Goal: Task Accomplishment & Management: Complete application form

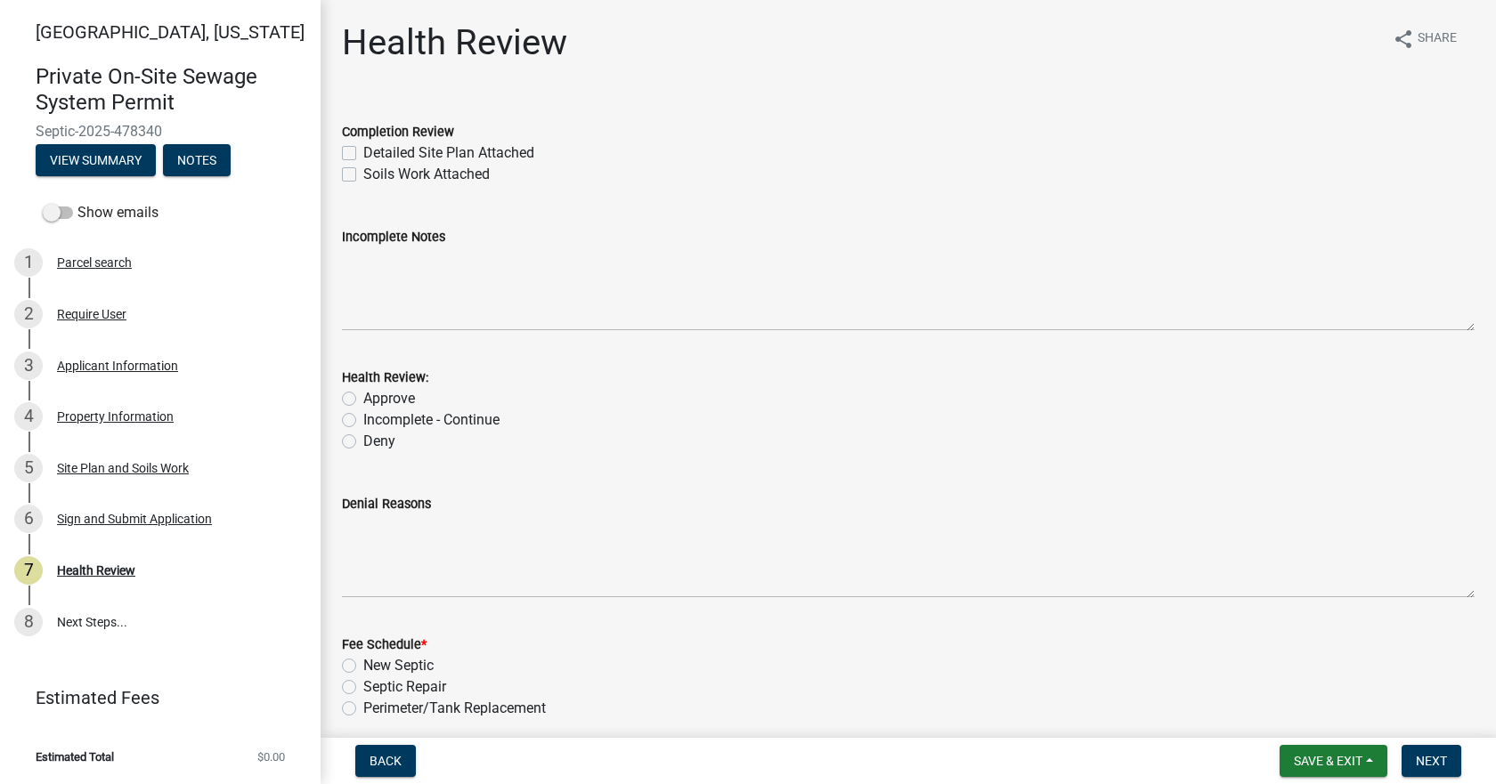
click at [356, 153] on div "Detailed Site Plan Attached" at bounding box center [908, 152] width 1133 height 21
click at [358, 149] on div "Detailed Site Plan Attached" at bounding box center [908, 152] width 1133 height 21
click at [363, 153] on label "Detailed Site Plan Attached" at bounding box center [448, 152] width 171 height 21
click at [363, 153] on input "Detailed Site Plan Attached" at bounding box center [369, 148] width 12 height 12
checkbox input "true"
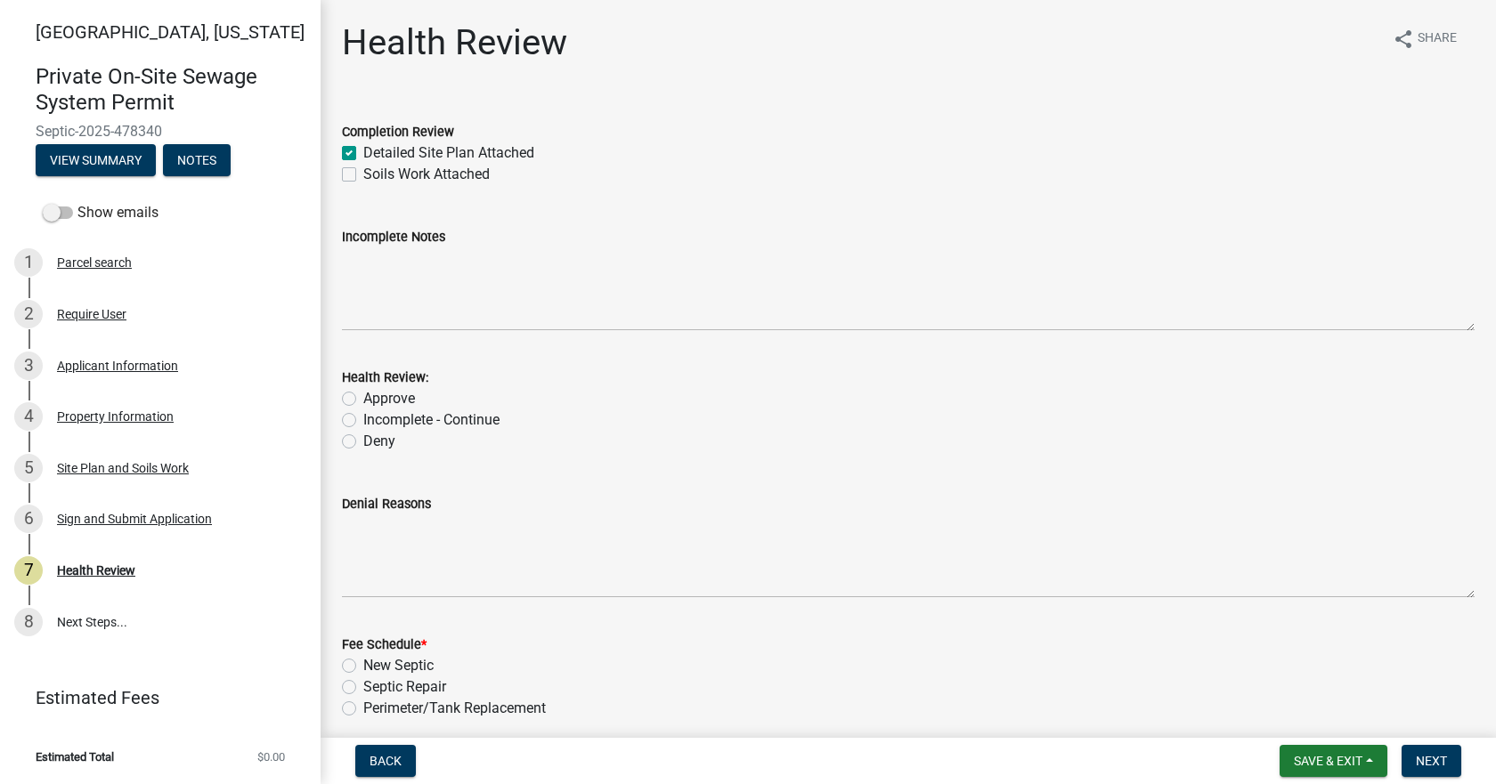
click at [363, 175] on label "Soils Work Attached" at bounding box center [426, 174] width 126 height 21
click at [363, 175] on input "Soils Work Attached" at bounding box center [369, 170] width 12 height 12
checkbox input "true"
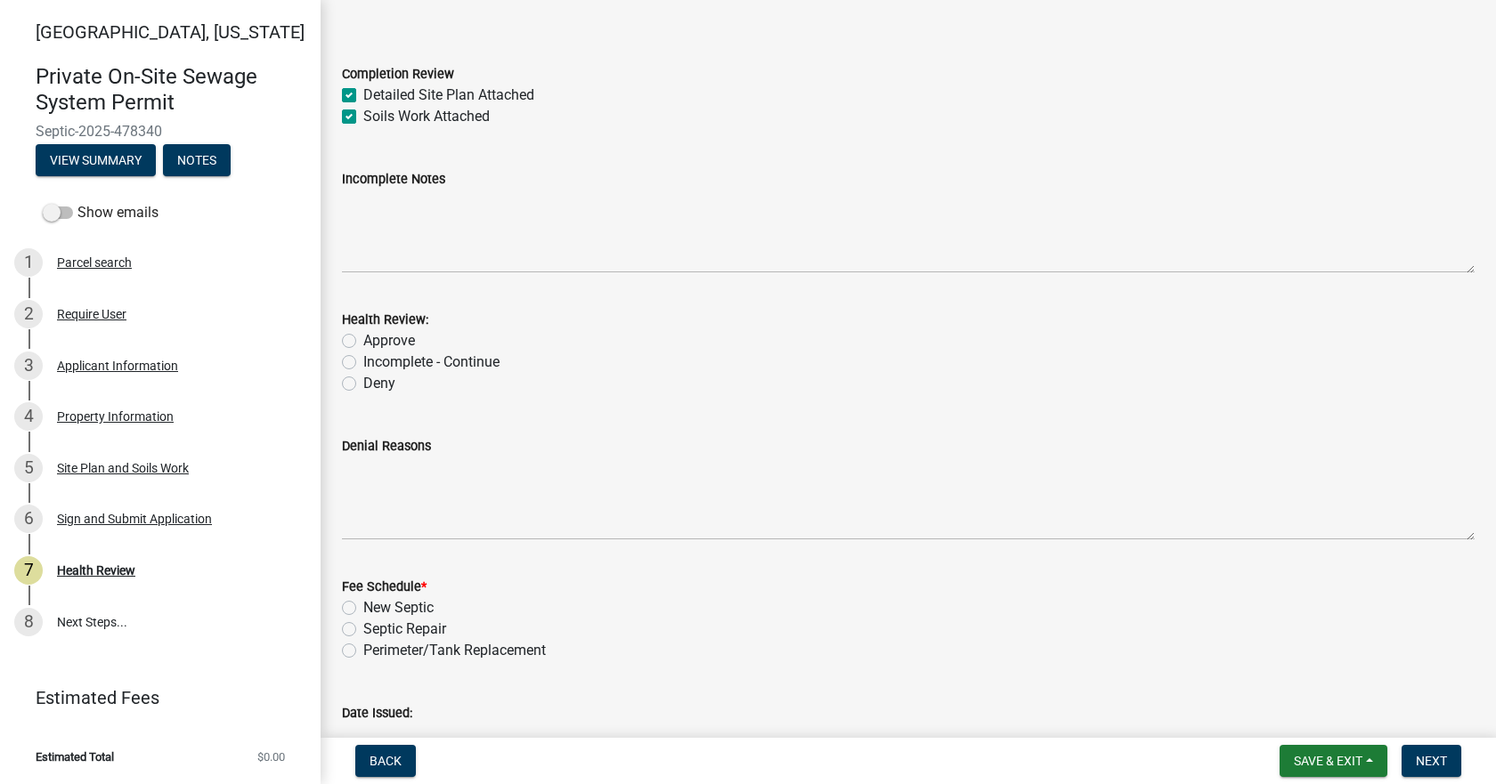
scroll to position [89, 0]
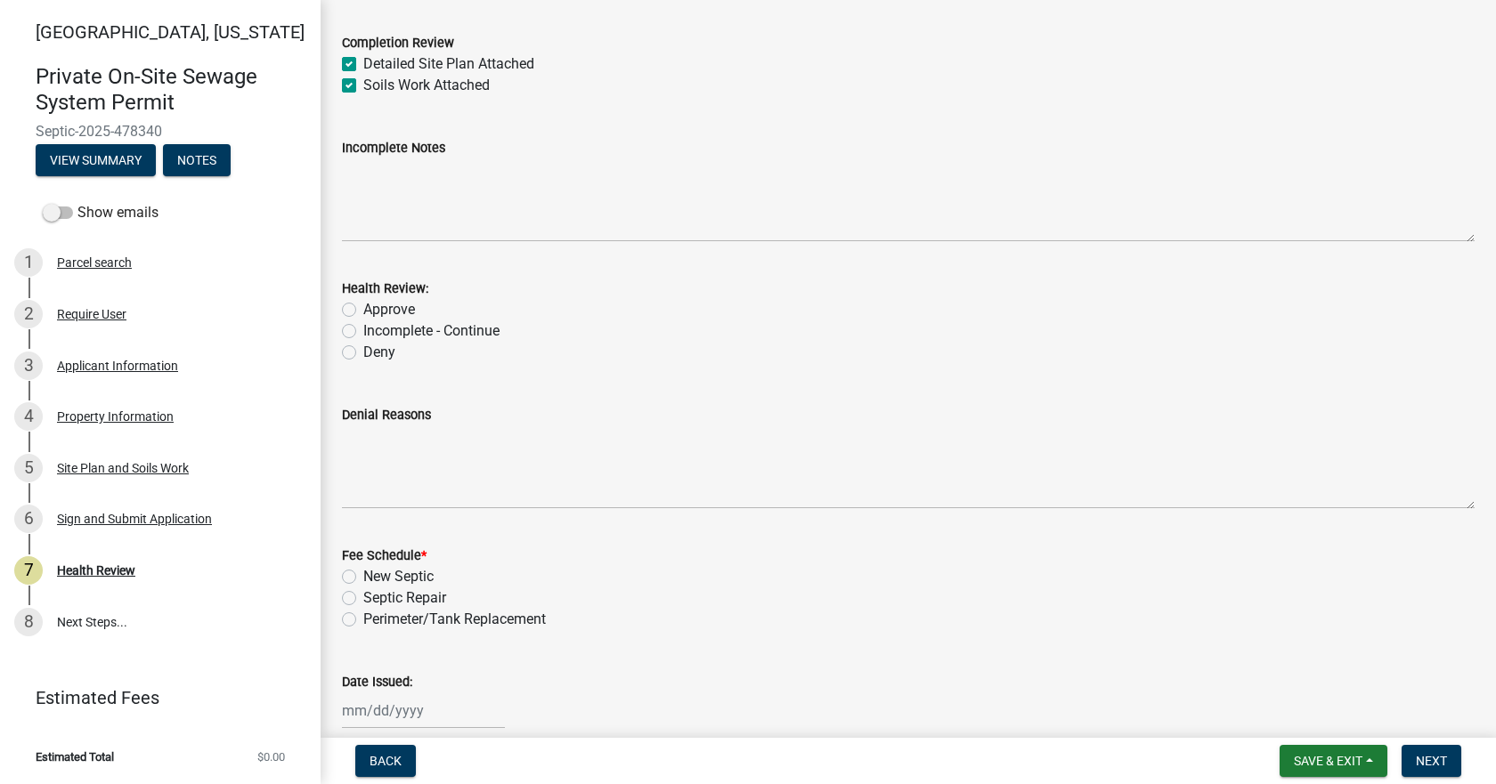
click at [363, 310] on label "Approve" at bounding box center [389, 309] width 52 height 21
click at [363, 310] on input "Approve" at bounding box center [369, 305] width 12 height 12
radio input "true"
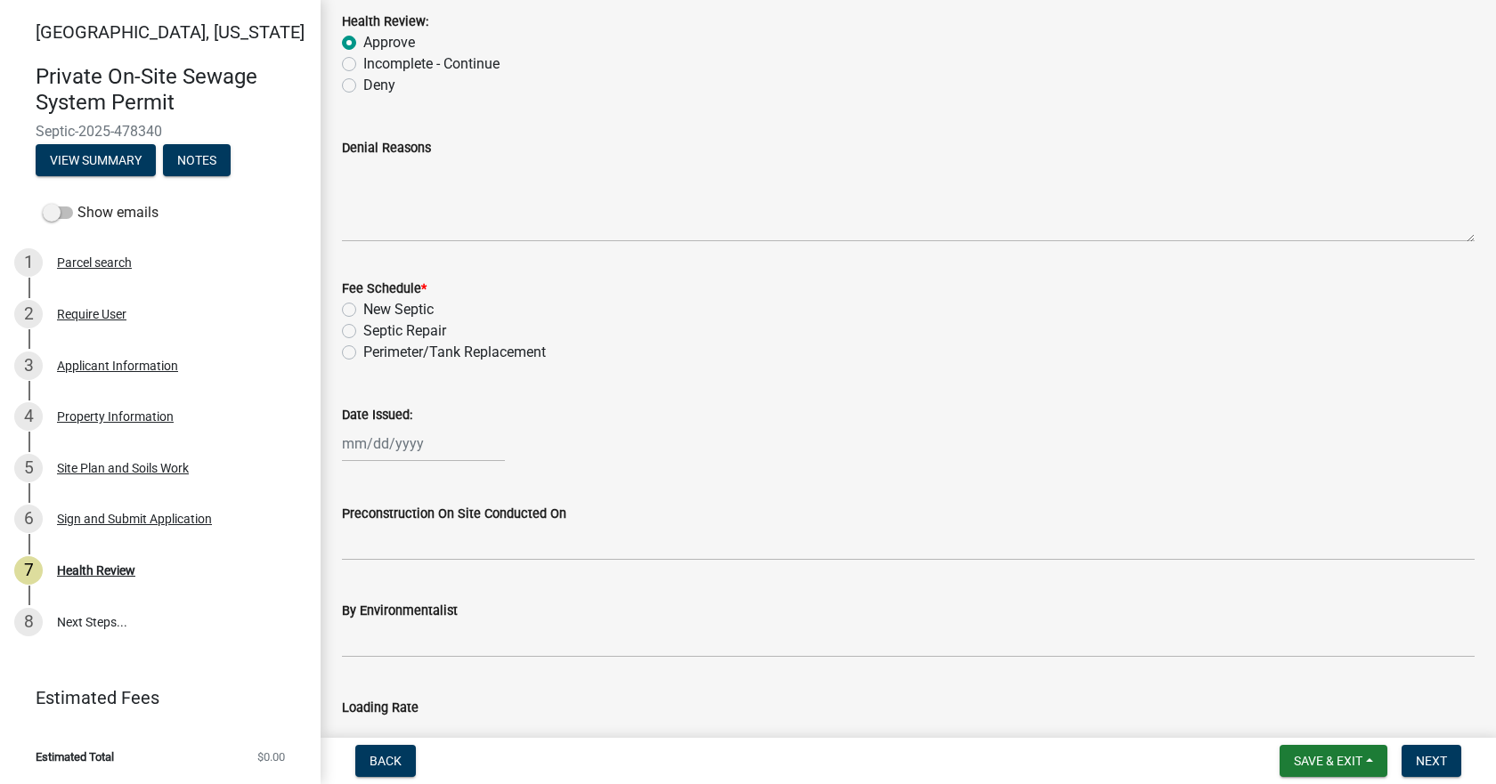
click at [363, 308] on label "New Septic" at bounding box center [398, 309] width 70 height 21
click at [363, 308] on input "New Septic" at bounding box center [369, 305] width 12 height 12
radio input "true"
click at [377, 450] on div at bounding box center [423, 444] width 163 height 37
select select "9"
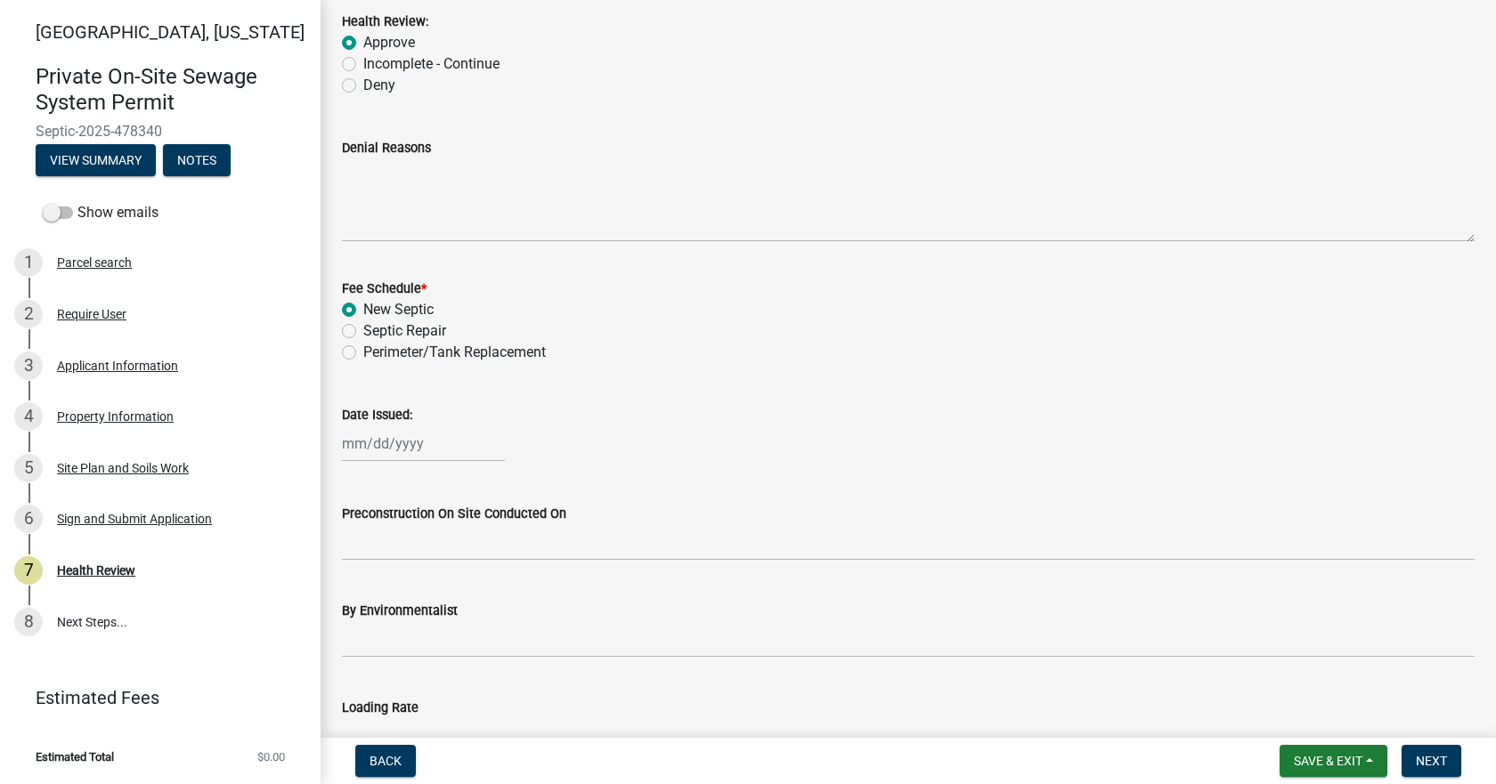
select select "2025"
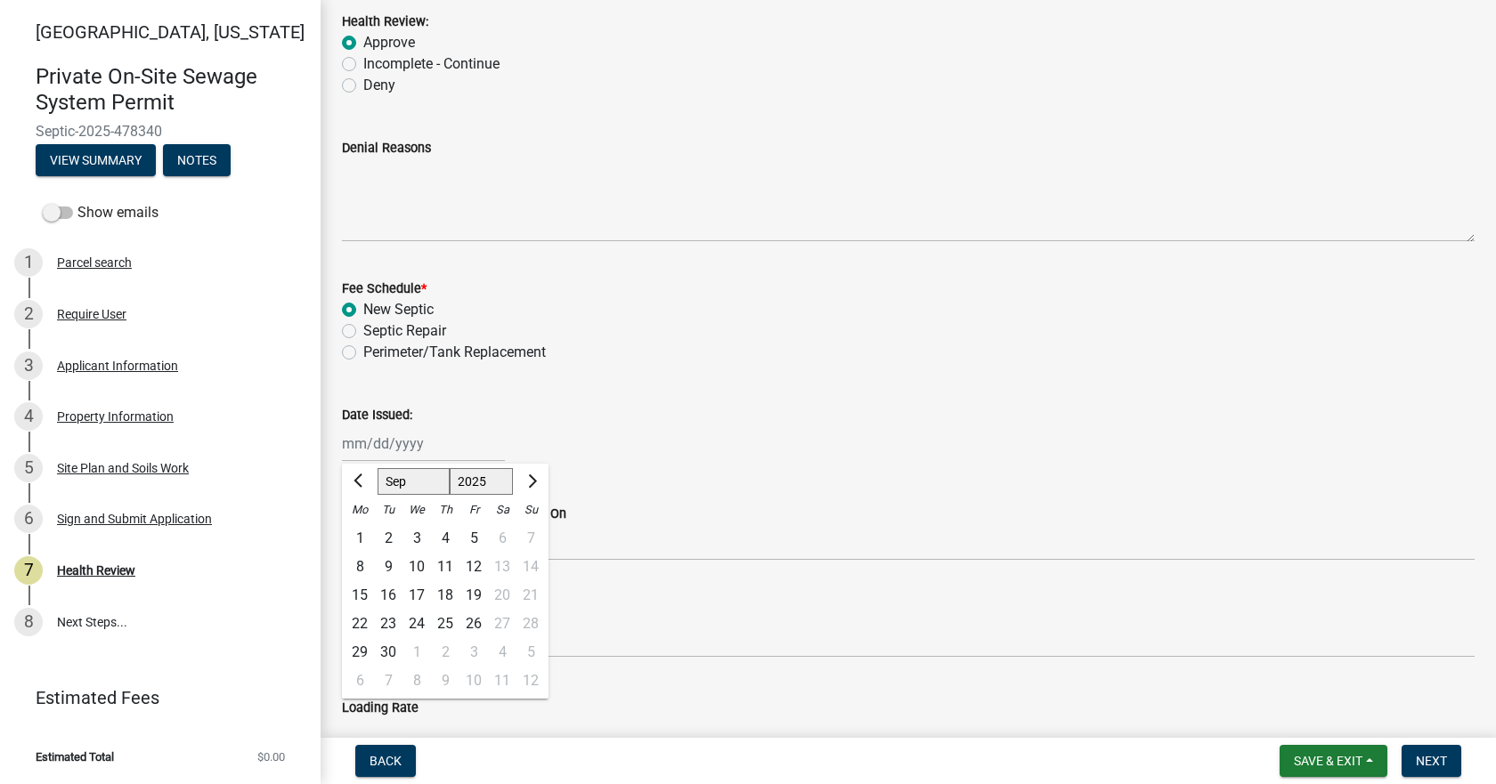
click at [651, 441] on div "Jan Feb Mar Apr May Jun Jul Aug Sep Oct Nov Dec 1525 1526 1527 1528 1529 1530 1…" at bounding box center [908, 444] width 1133 height 37
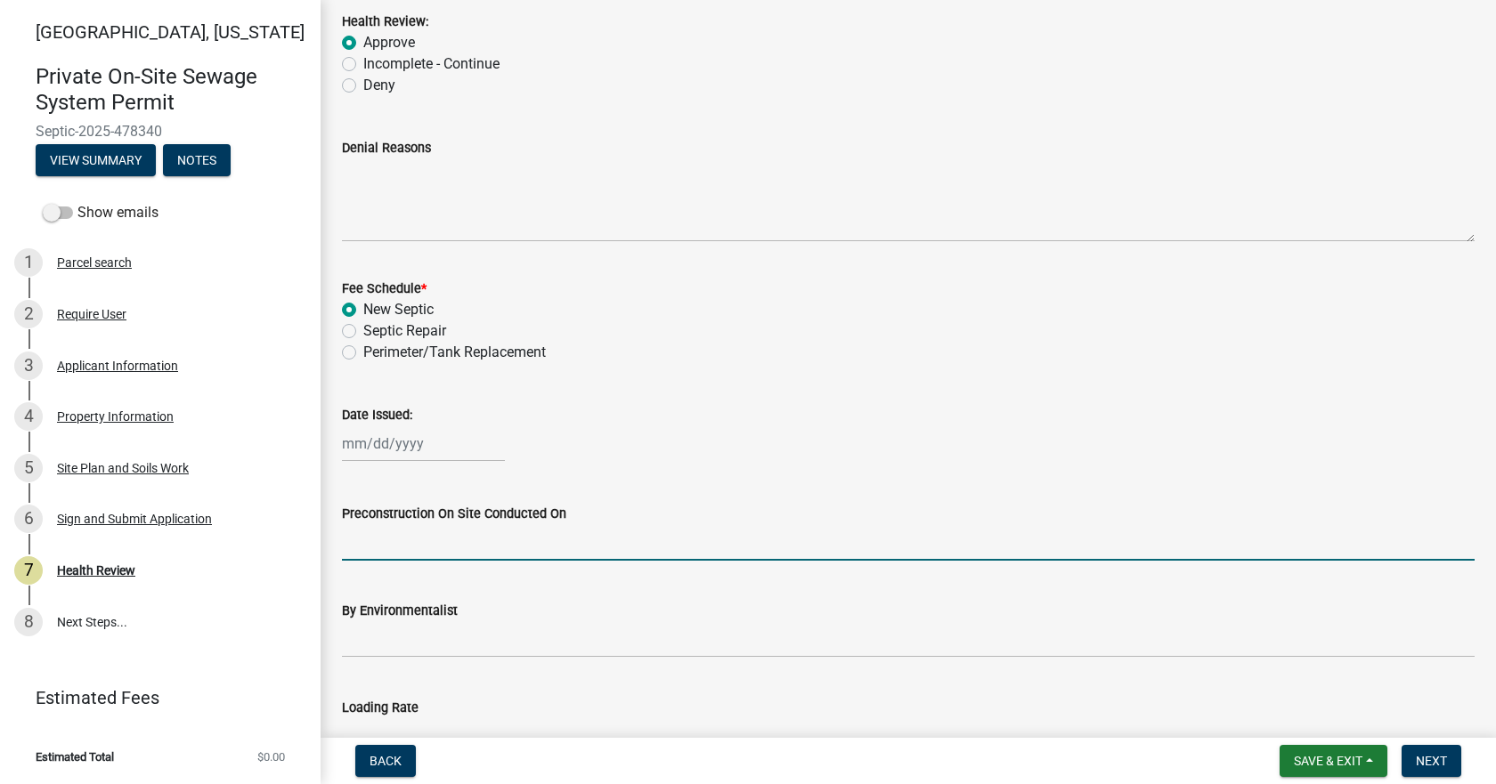
click at [651, 541] on input "Preconstruction On Site Conducted On" at bounding box center [908, 542] width 1133 height 37
click at [386, 443] on div at bounding box center [423, 444] width 163 height 37
select select "9"
select select "2025"
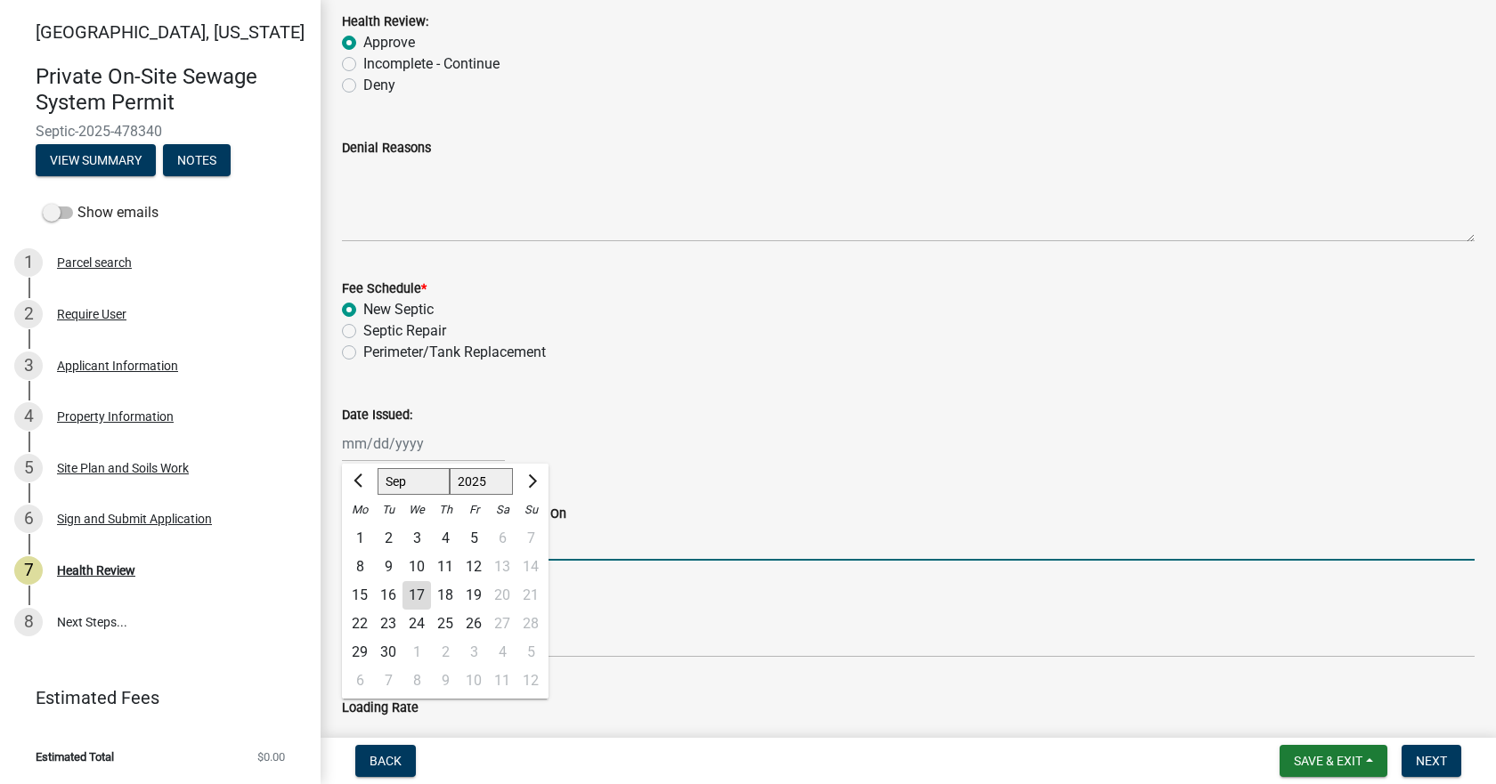
click at [673, 548] on input "Preconstruction On Site Conducted On" at bounding box center [908, 542] width 1133 height 37
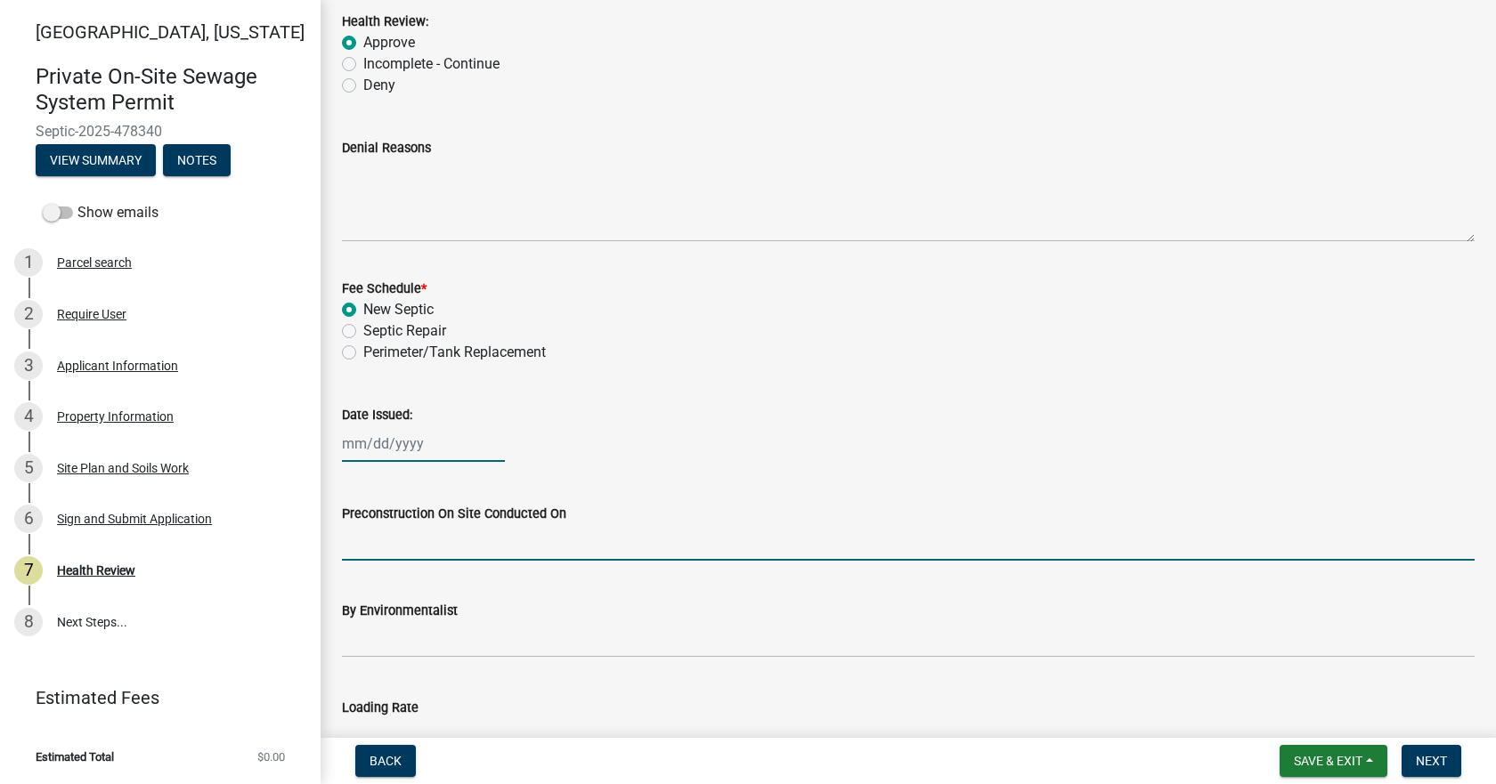
click at [375, 447] on div at bounding box center [423, 444] width 163 height 37
select select "9"
select select "2025"
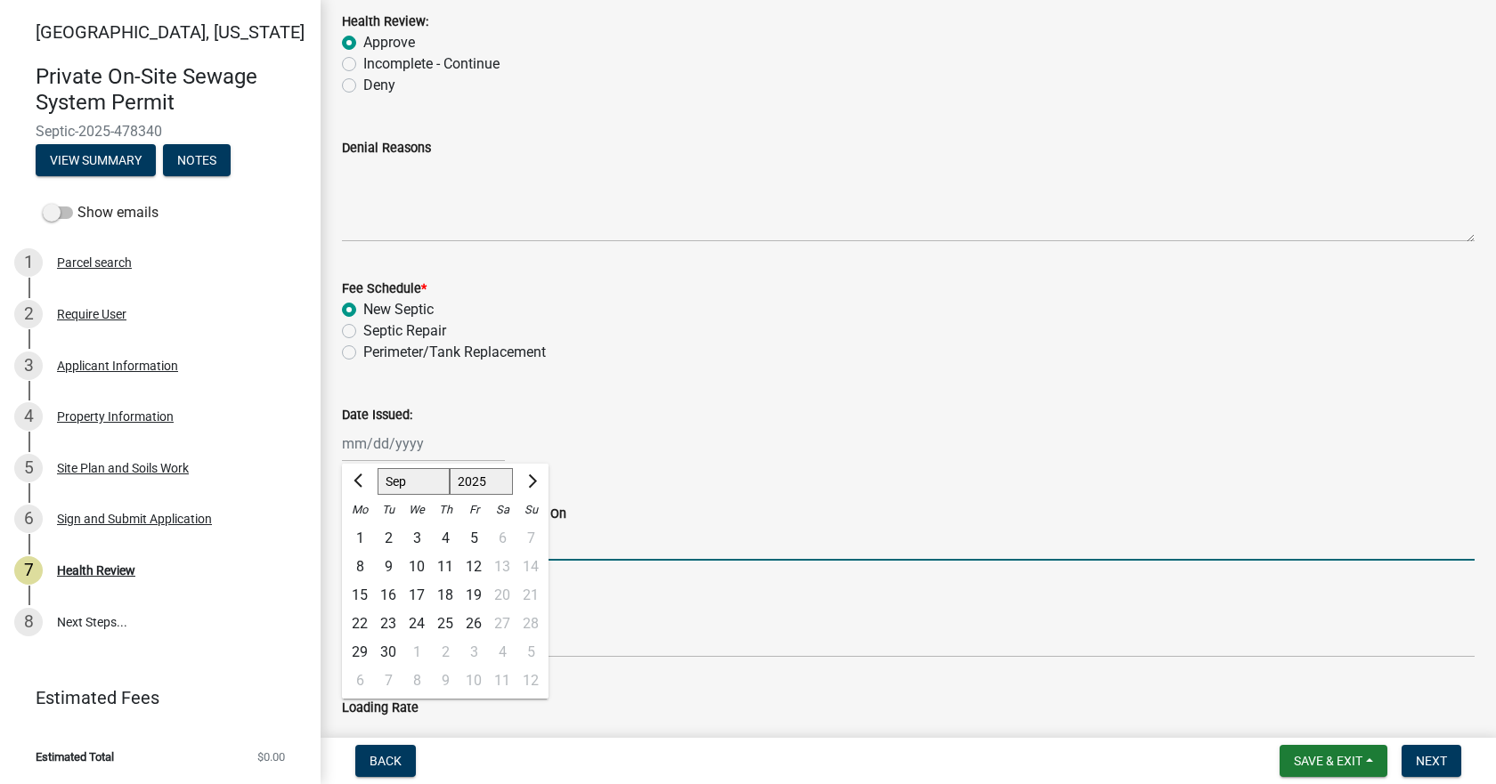
click at [596, 536] on input "Preconstruction On Site Conducted On" at bounding box center [908, 542] width 1133 height 37
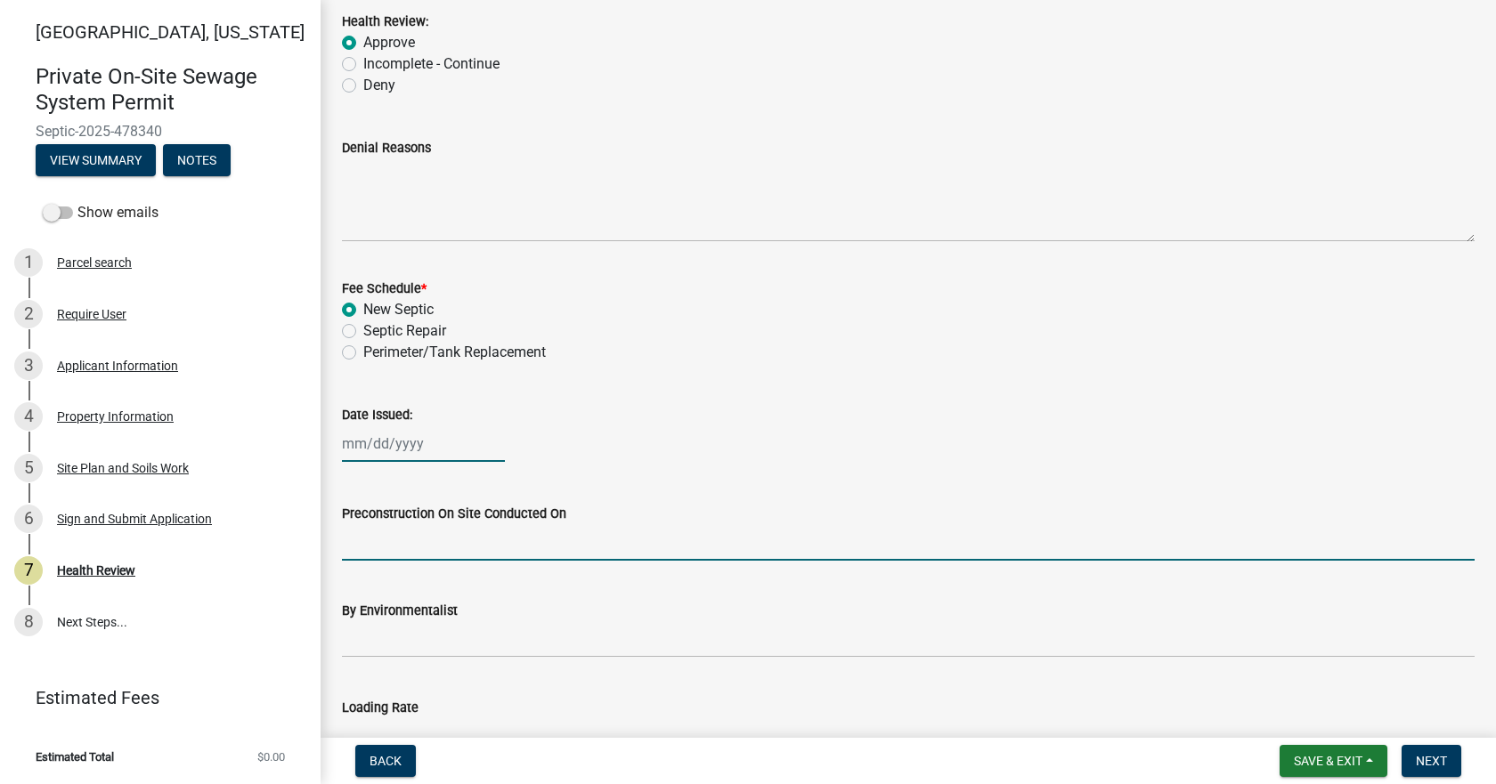
click at [357, 443] on div at bounding box center [423, 444] width 163 height 37
select select "9"
select select "2025"
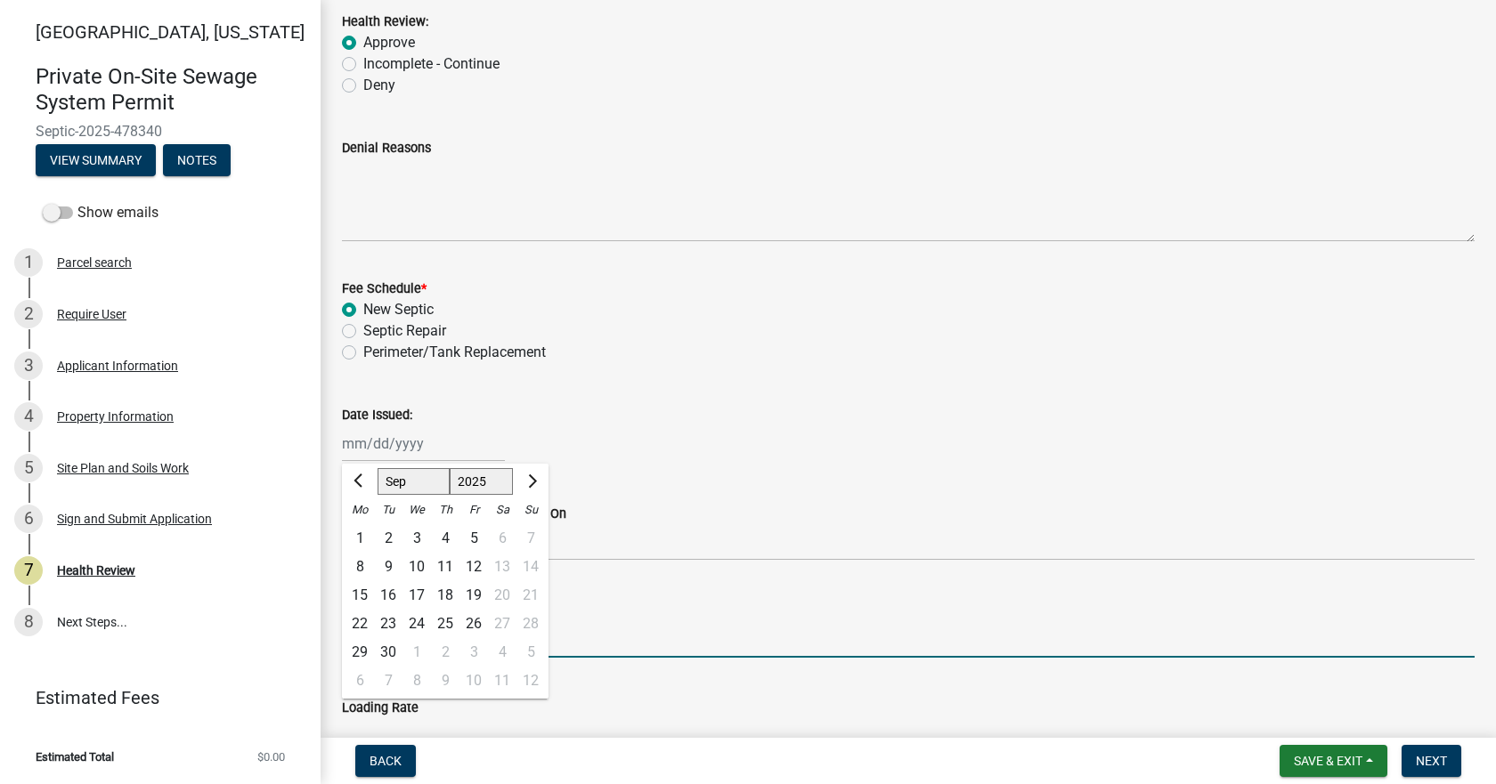
drag, startPoint x: 598, startPoint y: 648, endPoint x: 578, endPoint y: 616, distance: 38.0
click at [598, 648] on input "By Environmentalist" at bounding box center [908, 640] width 1133 height 37
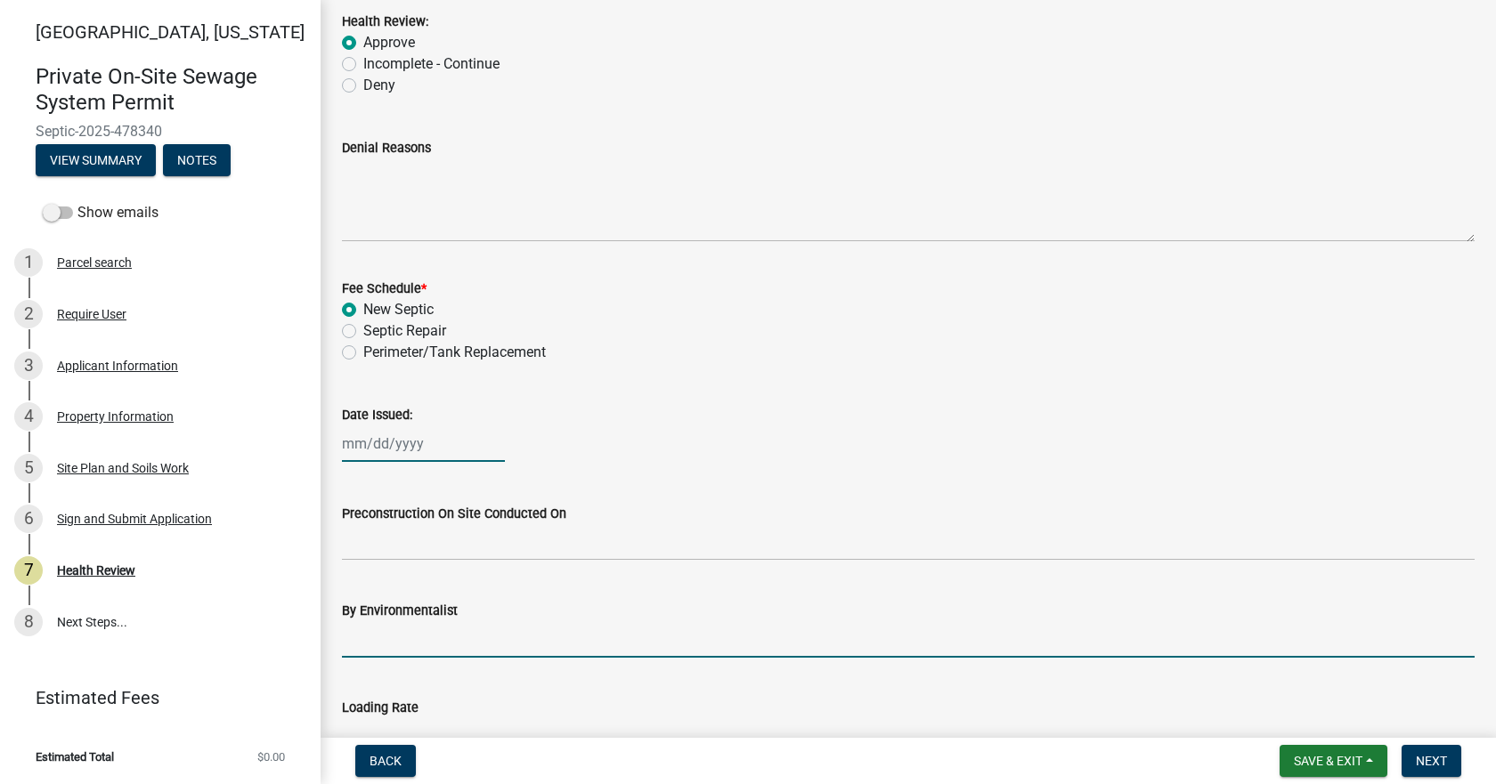
click at [389, 449] on div at bounding box center [423, 444] width 163 height 37
select select "9"
select select "2025"
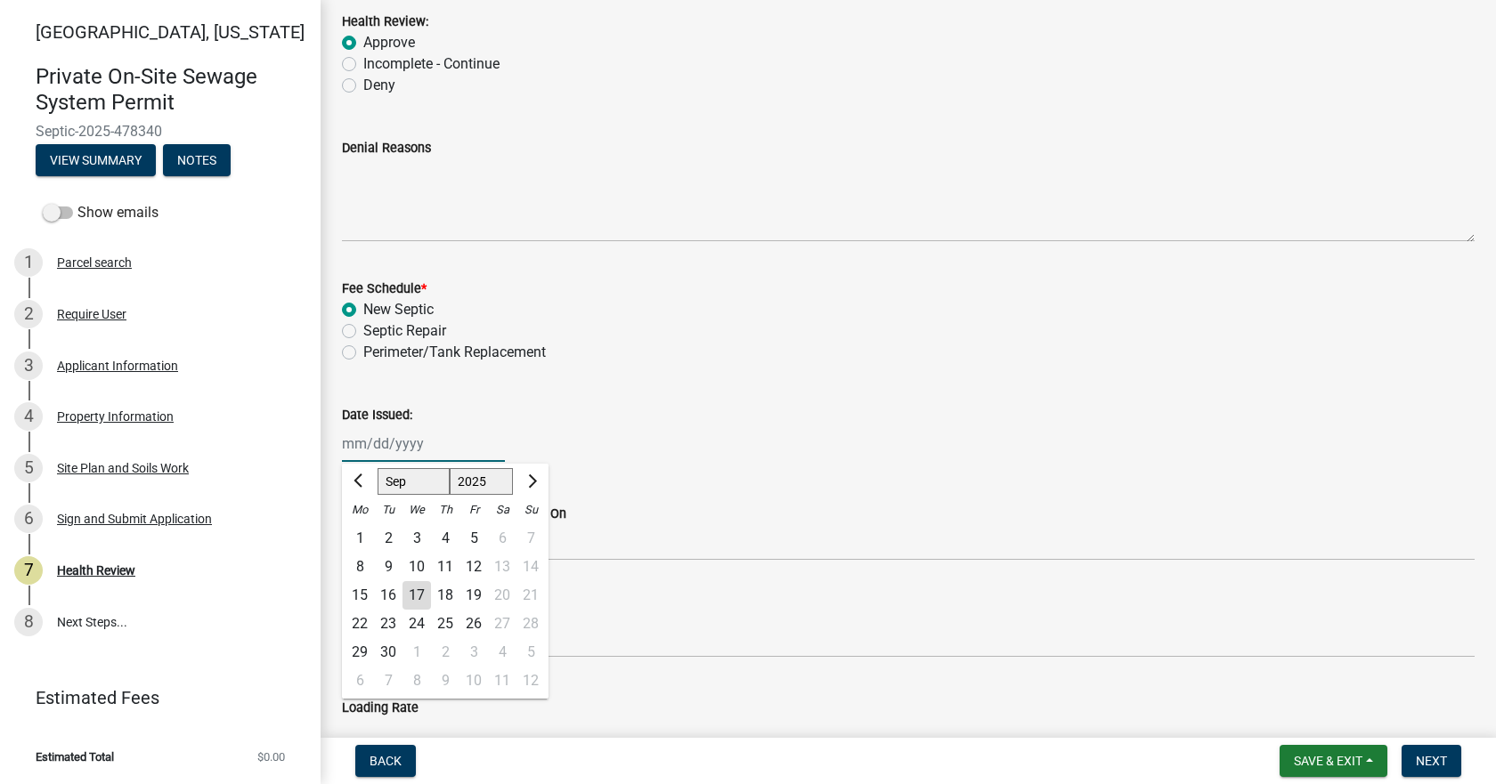
type input "09/05/2024"
drag, startPoint x: 437, startPoint y: 437, endPoint x: 338, endPoint y: 435, distance: 98.9
click at [339, 435] on div "Date Issued: 09/05/2024 Jan Feb Mar Apr May Jun Jul Aug Sep Oct Nov Dec 1525 15…" at bounding box center [908, 420] width 1159 height 83
click at [419, 594] on div "17" at bounding box center [416, 595] width 28 height 28
type input "09/17/2025"
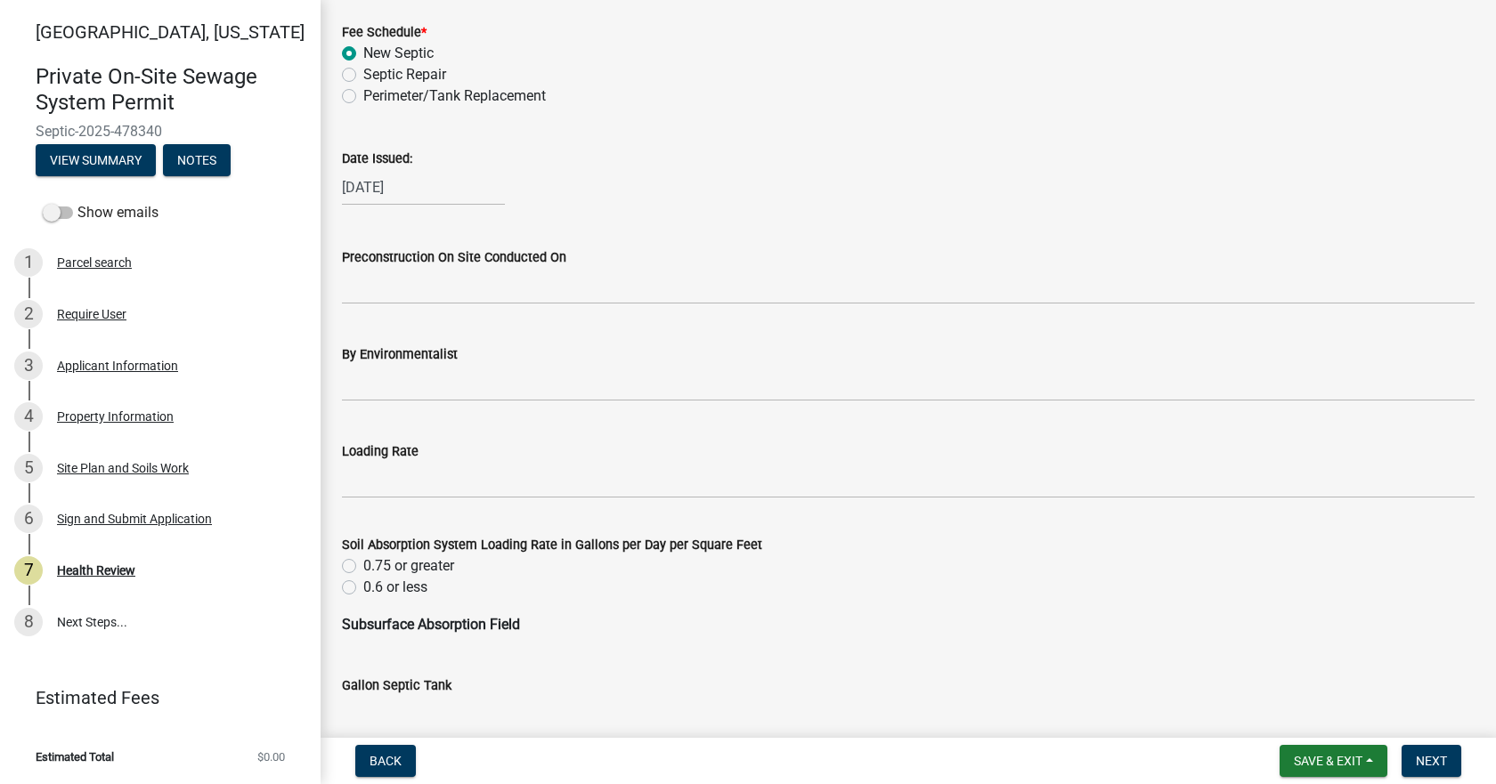
scroll to position [623, 0]
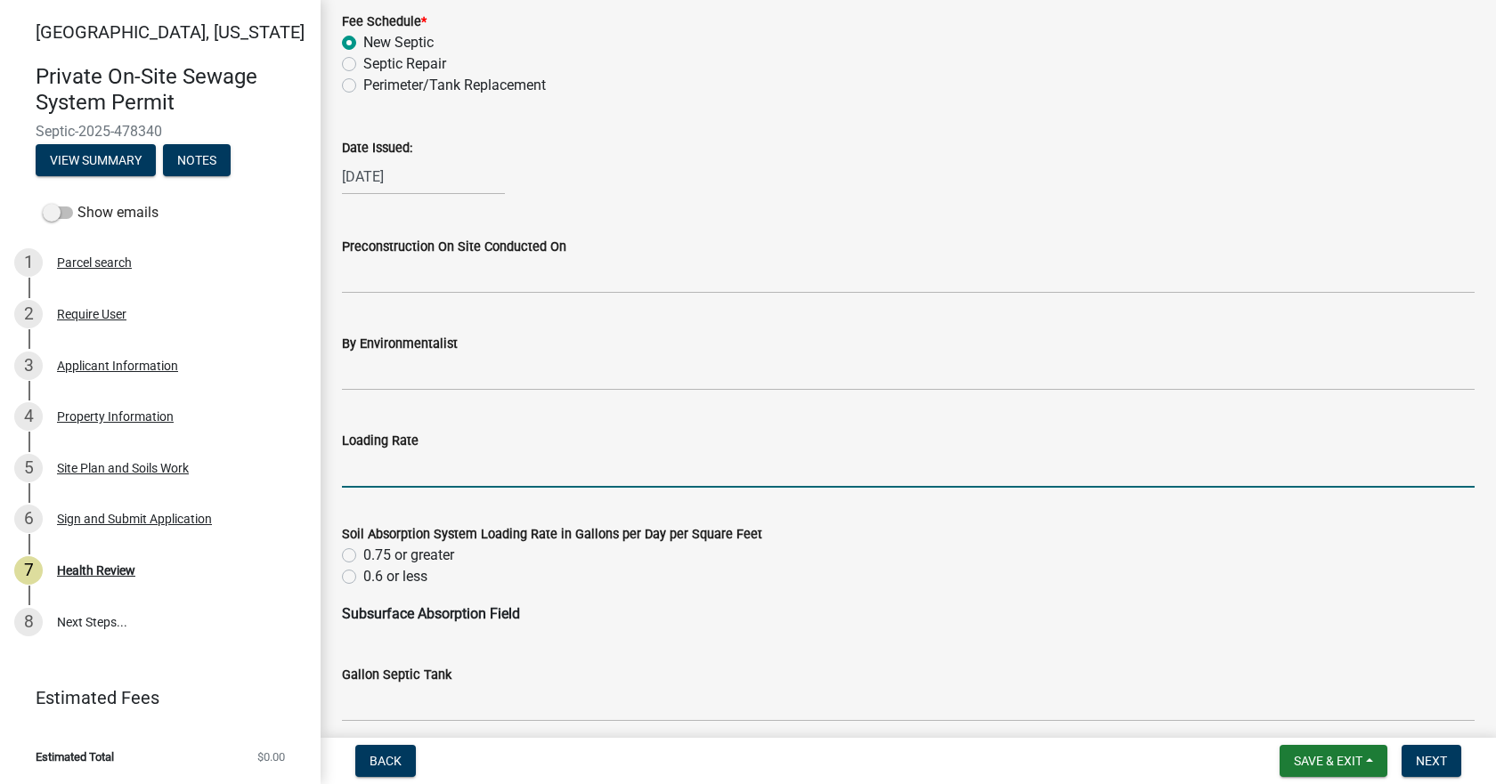
click at [412, 481] on input "Loading Rate" at bounding box center [908, 469] width 1133 height 37
type input ".3"
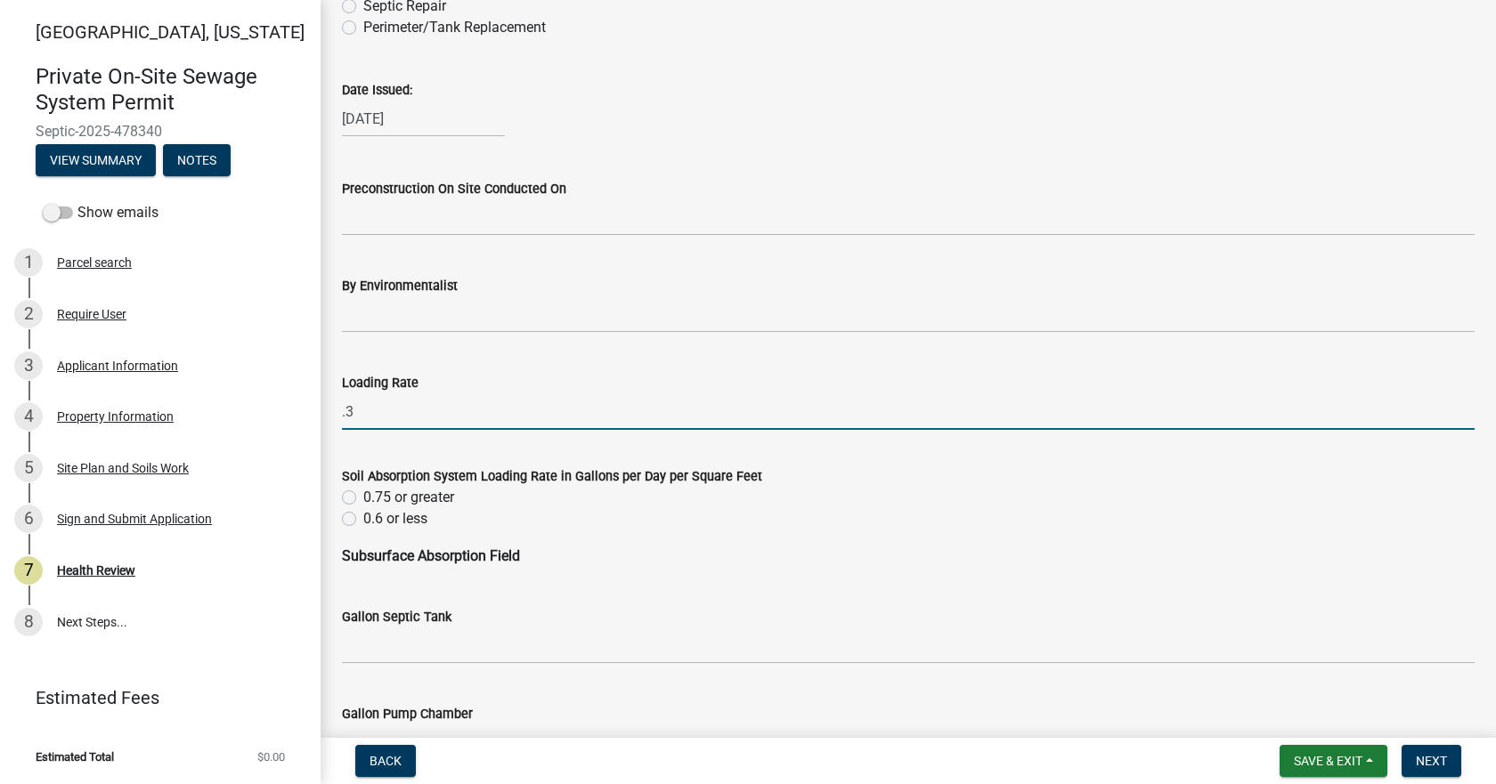
scroll to position [712, 0]
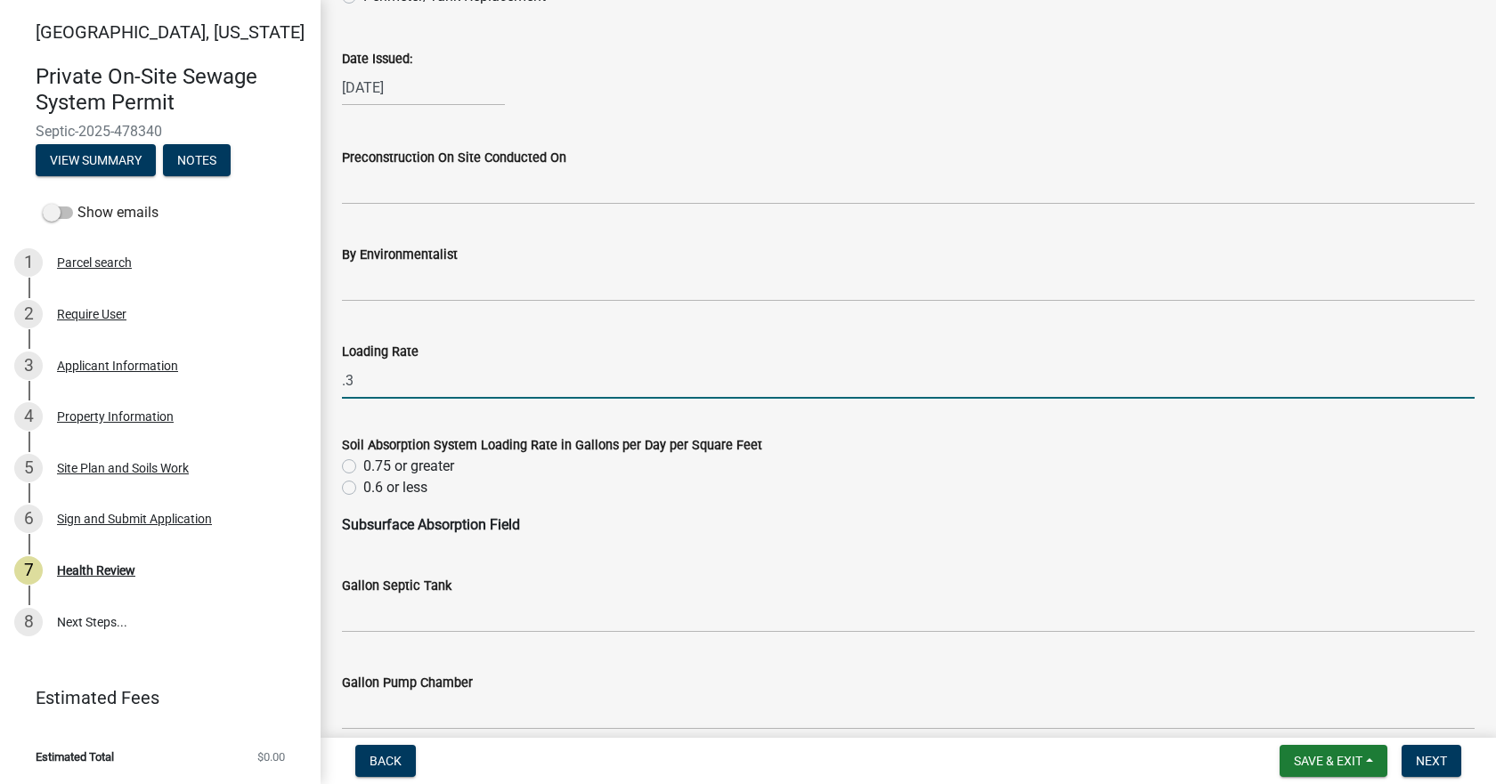
click at [349, 476] on div "0.75 or greater" at bounding box center [908, 466] width 1133 height 21
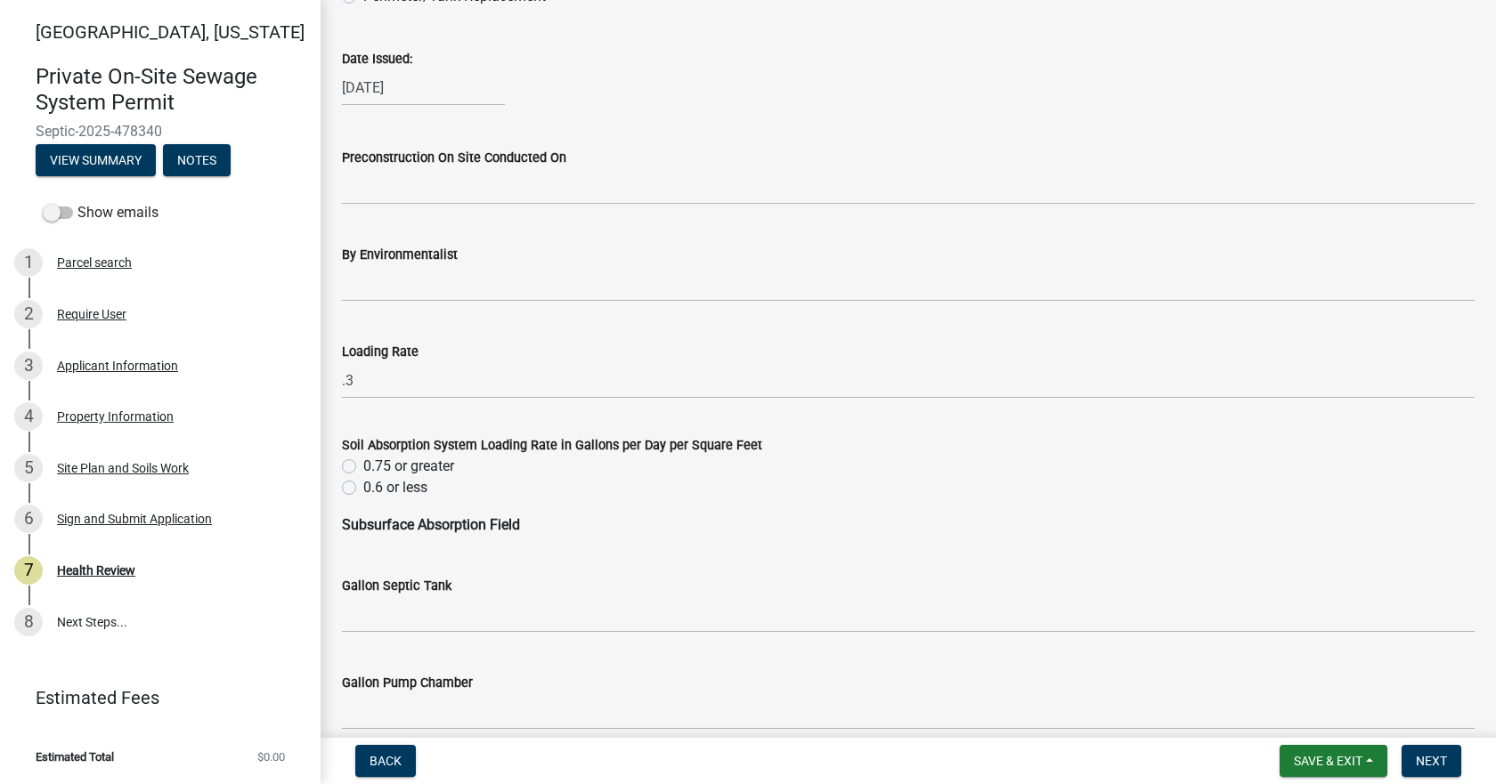
click at [363, 484] on label "0.6 or less" at bounding box center [395, 487] width 64 height 21
click at [363, 484] on input "0.6 or less" at bounding box center [369, 483] width 12 height 12
radio input "true"
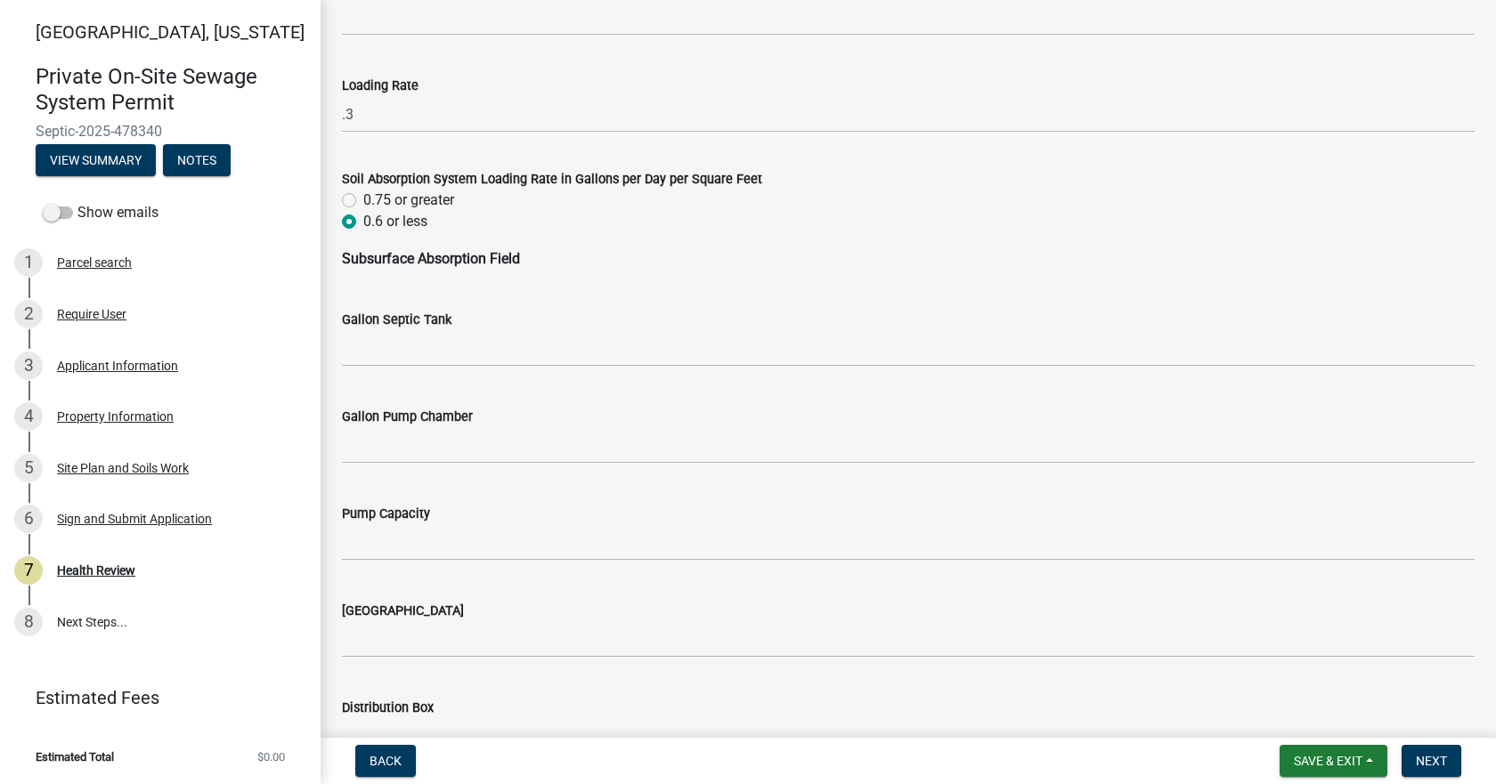
scroll to position [980, 0]
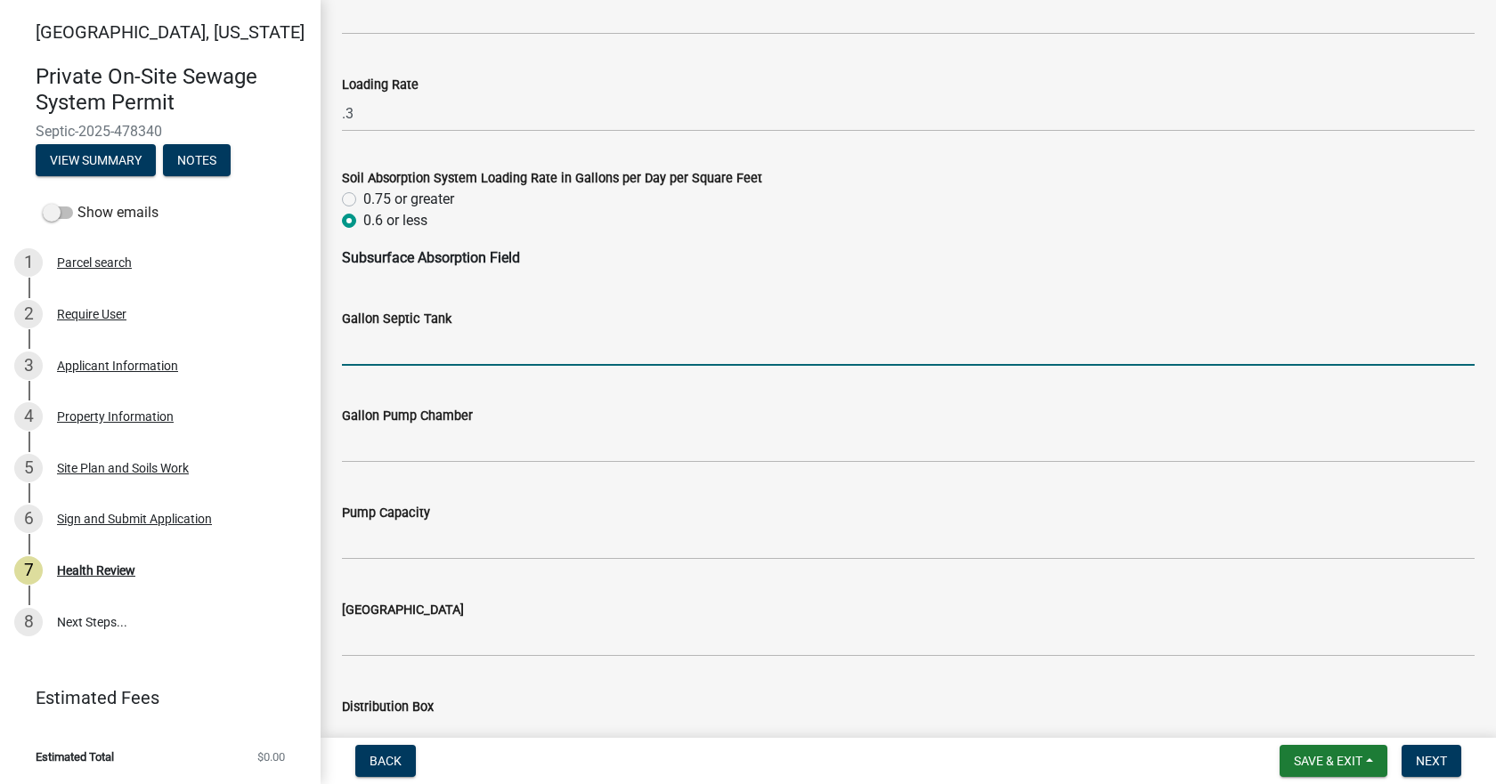
click at [404, 352] on input "Gallon Septic Tank" at bounding box center [908, 347] width 1133 height 37
type input "1500"
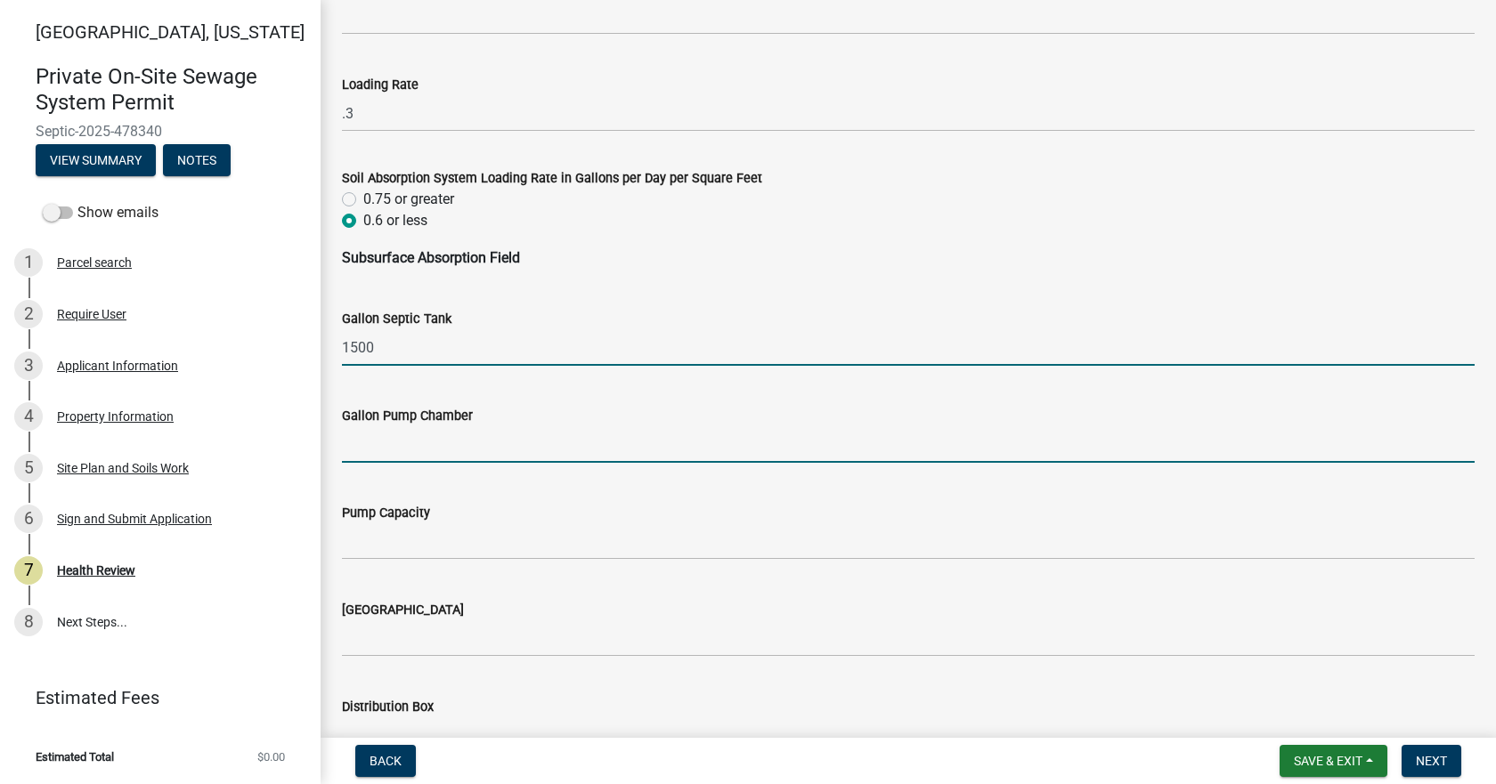
click at [420, 450] on input "Gallon Pump Chamber" at bounding box center [908, 445] width 1133 height 37
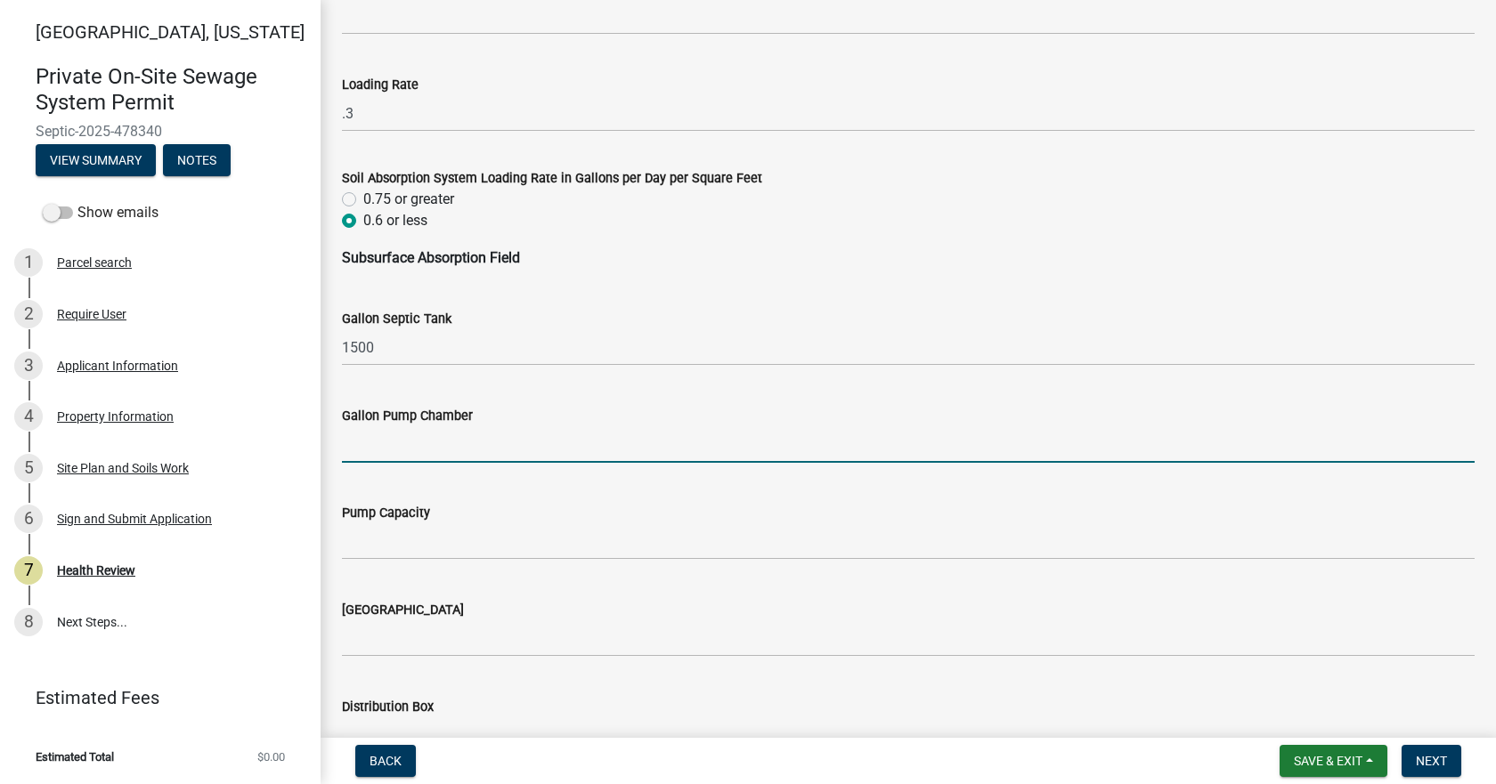
type input "1000"
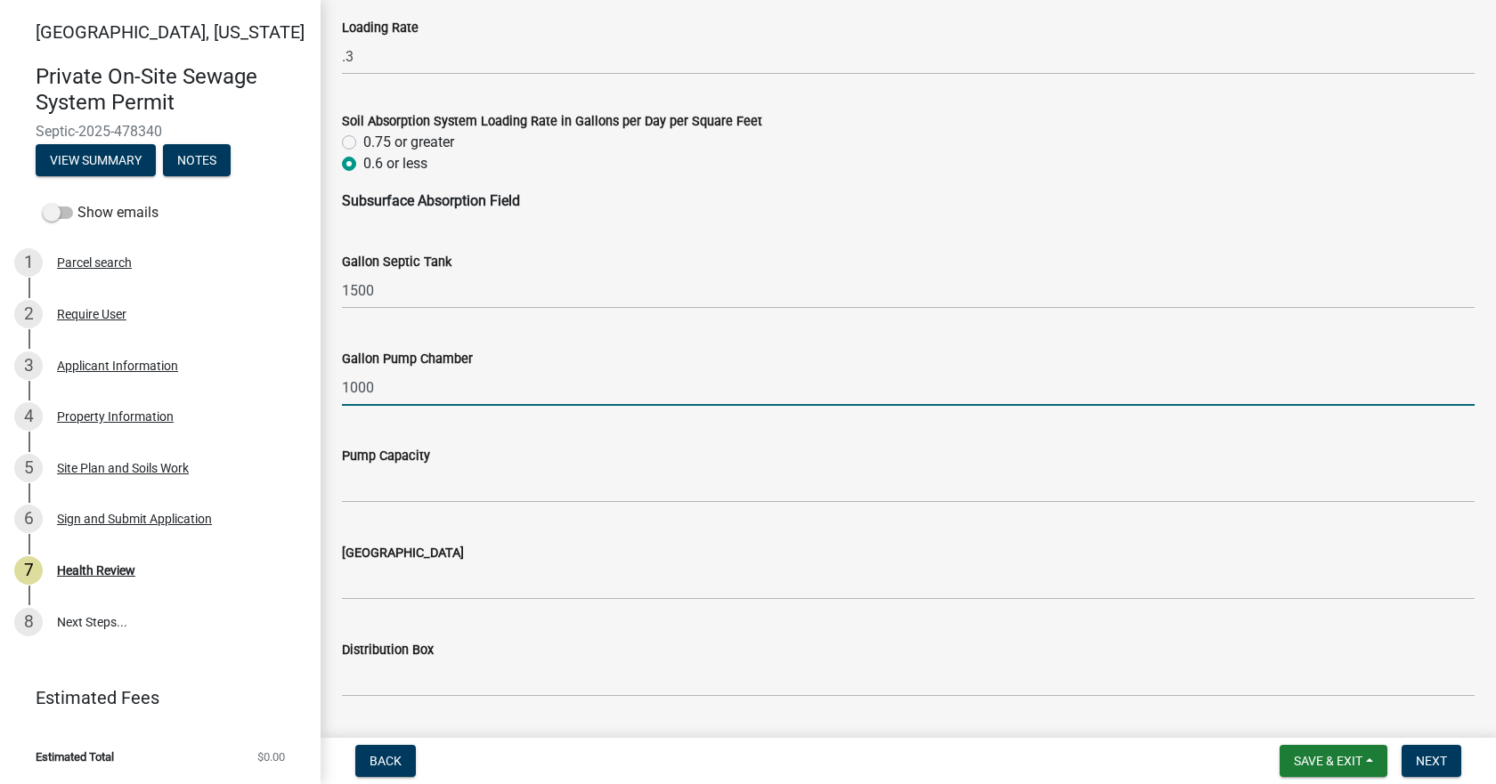
scroll to position [1069, 0]
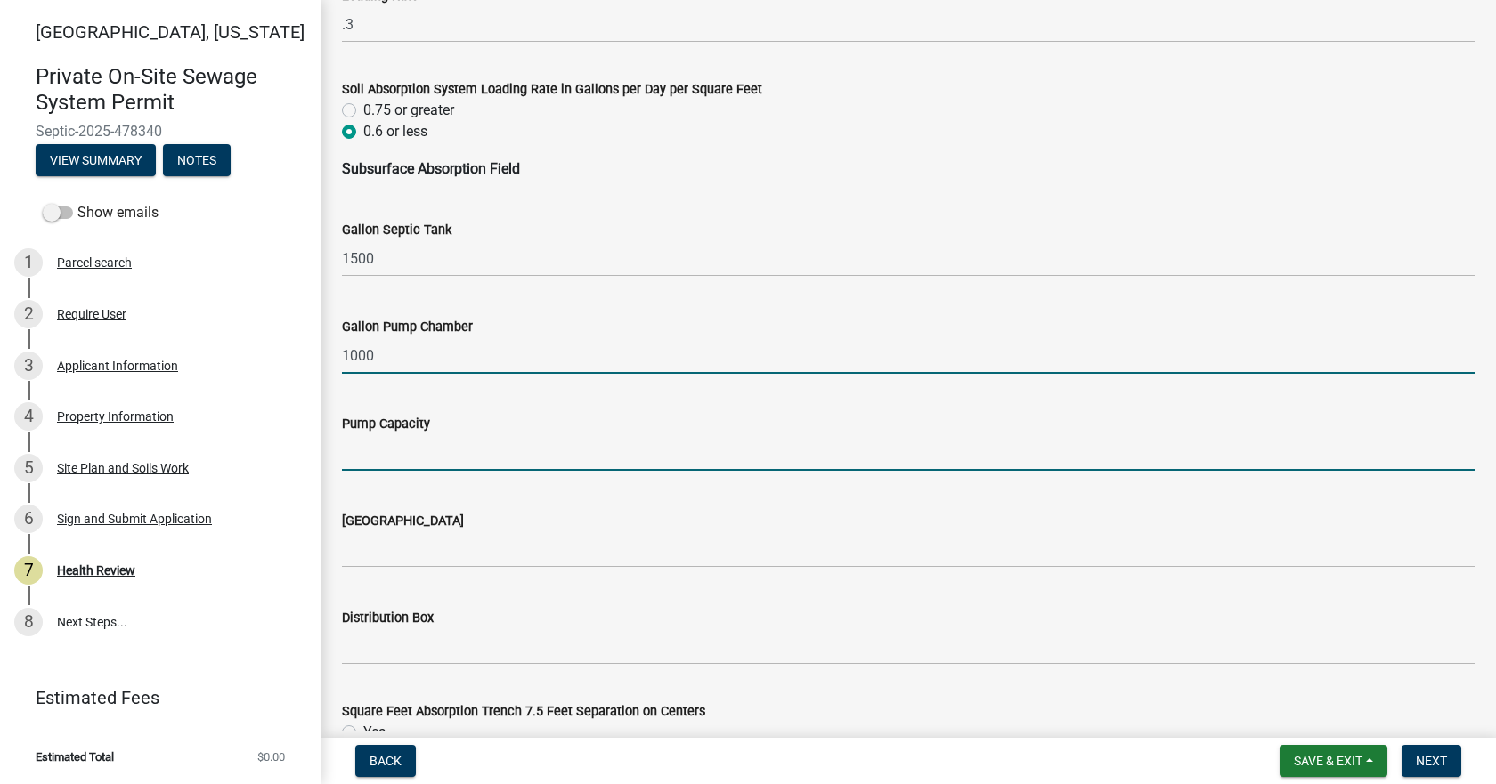
click at [423, 448] on input "Pump Capacity" at bounding box center [908, 453] width 1133 height 37
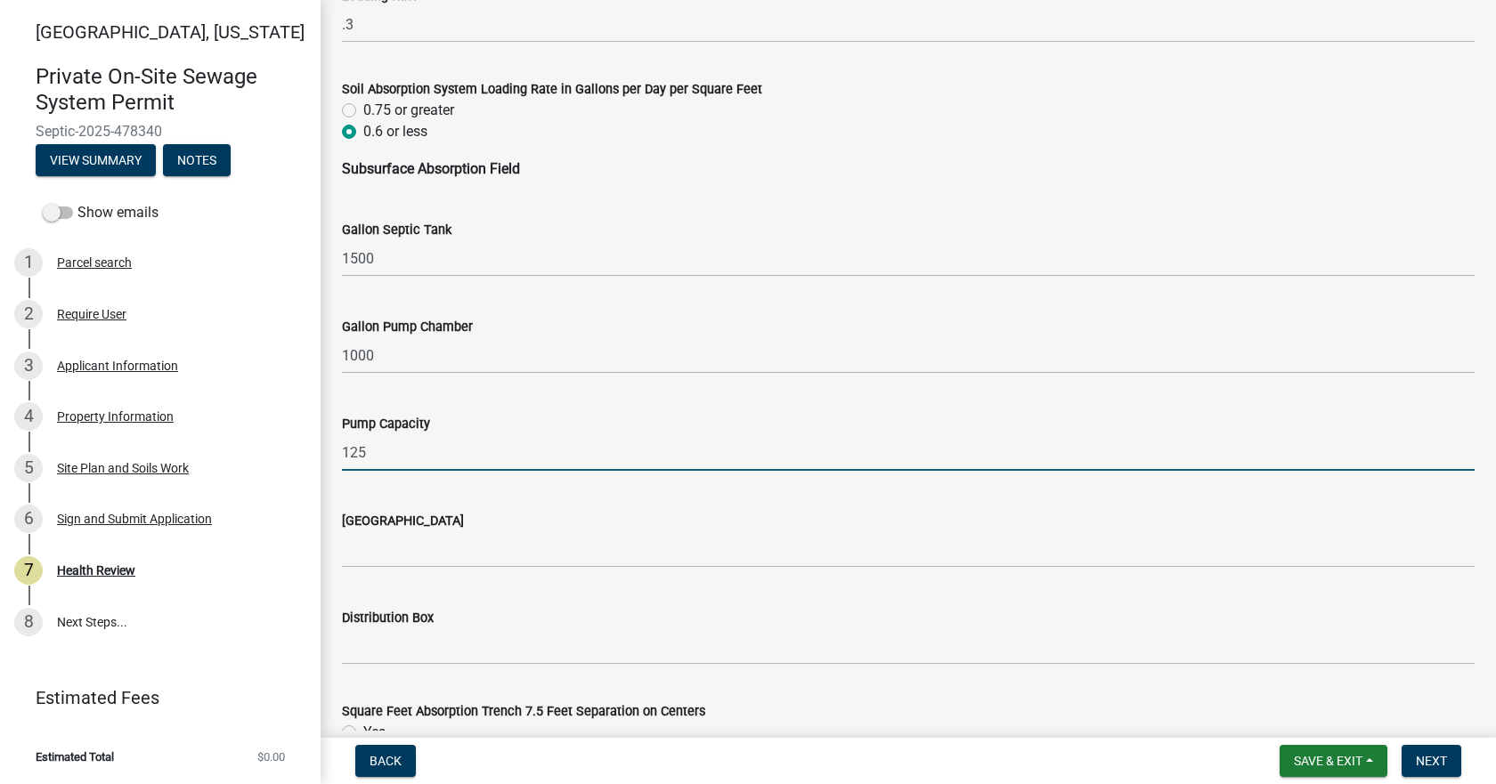
type input "125gal per dose"
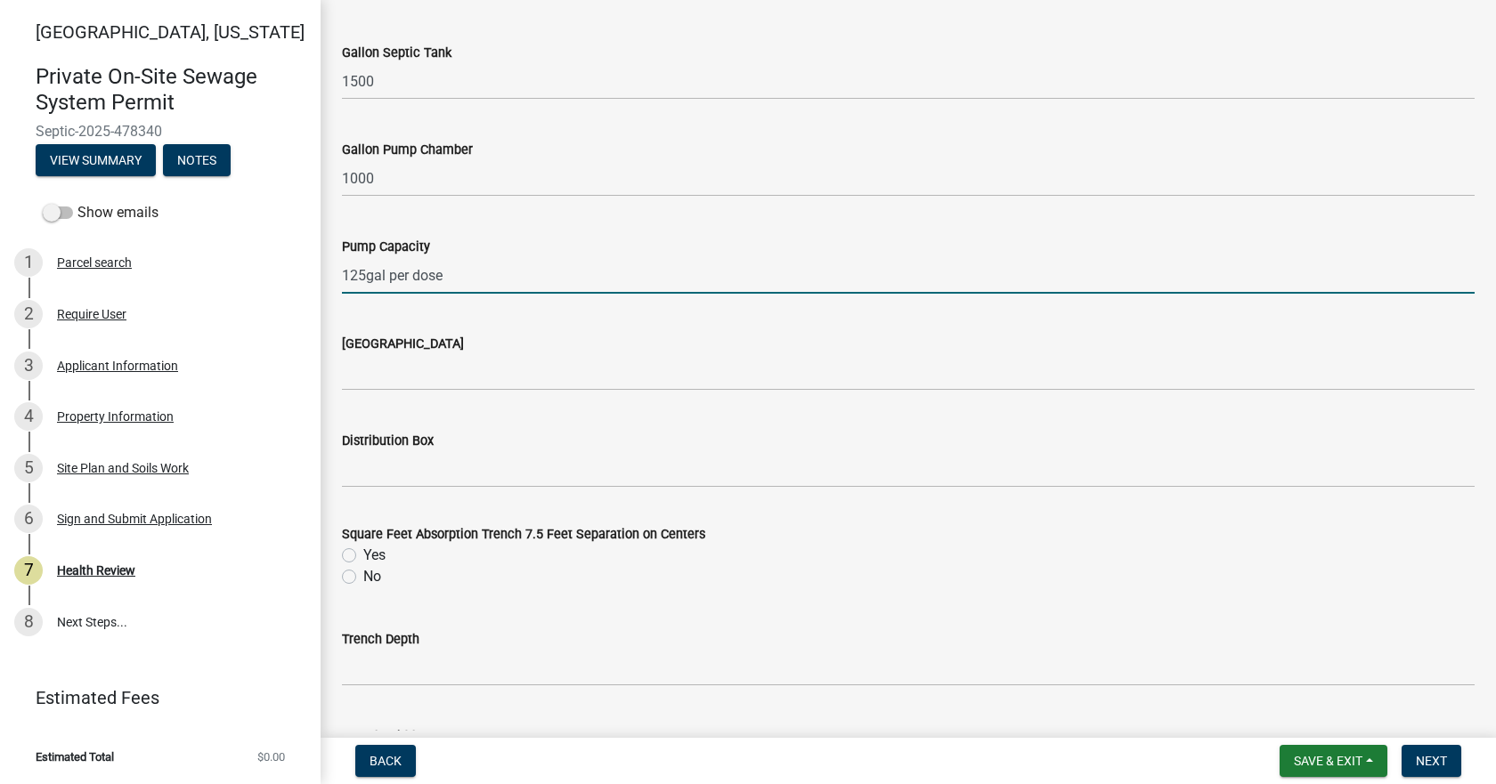
scroll to position [1247, 0]
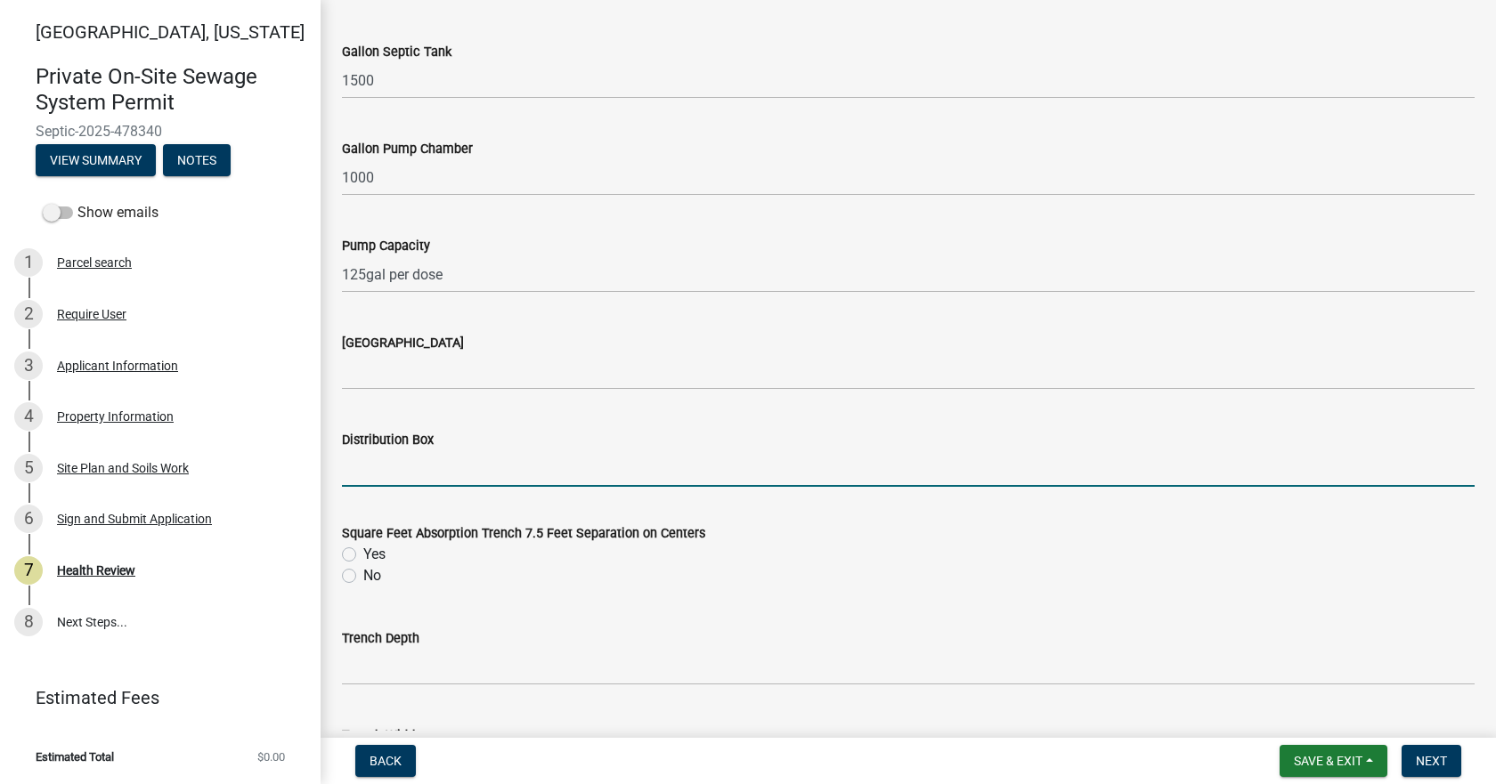
click at [429, 482] on input "Distribution Box" at bounding box center [908, 469] width 1133 height 37
type input "Yes"
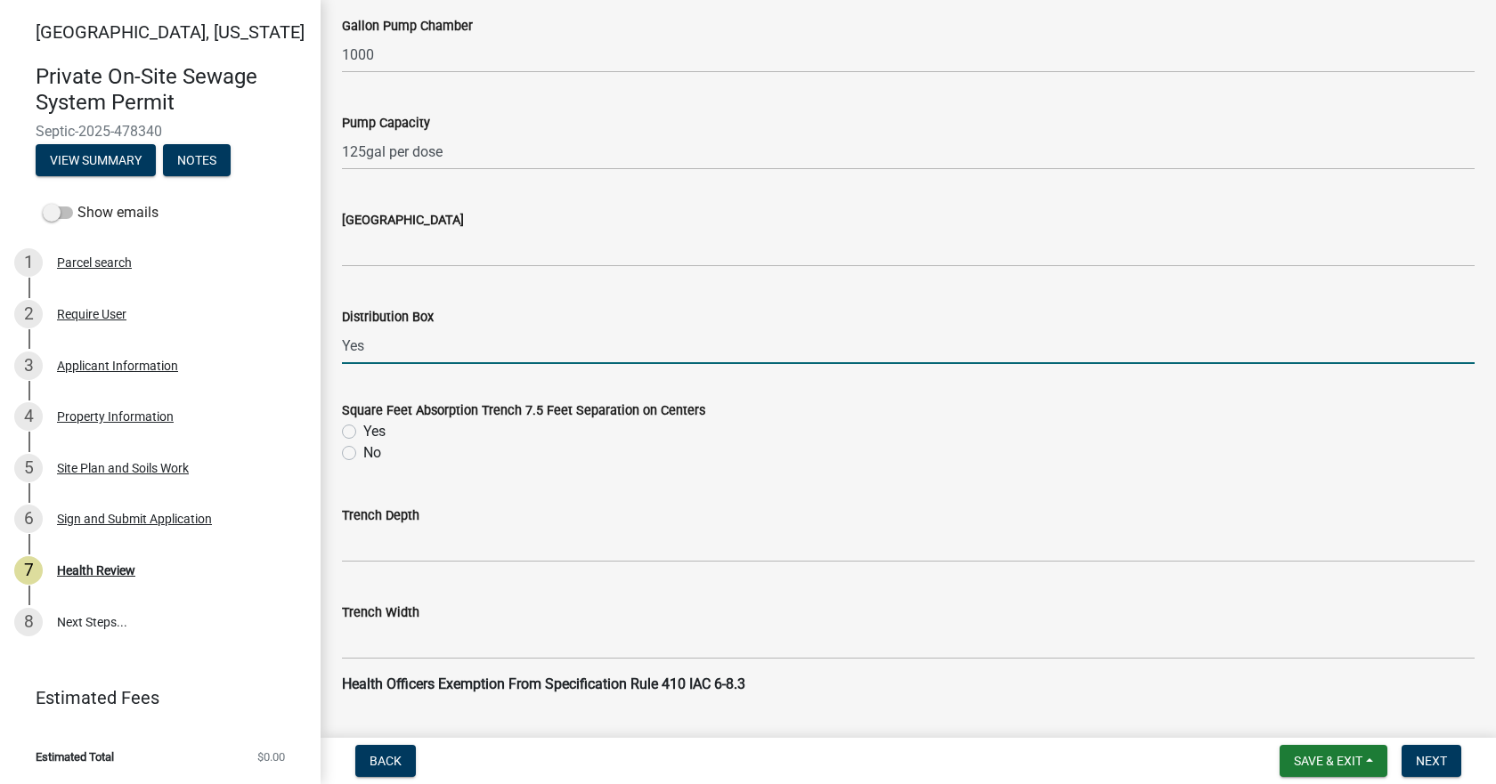
scroll to position [1603, 0]
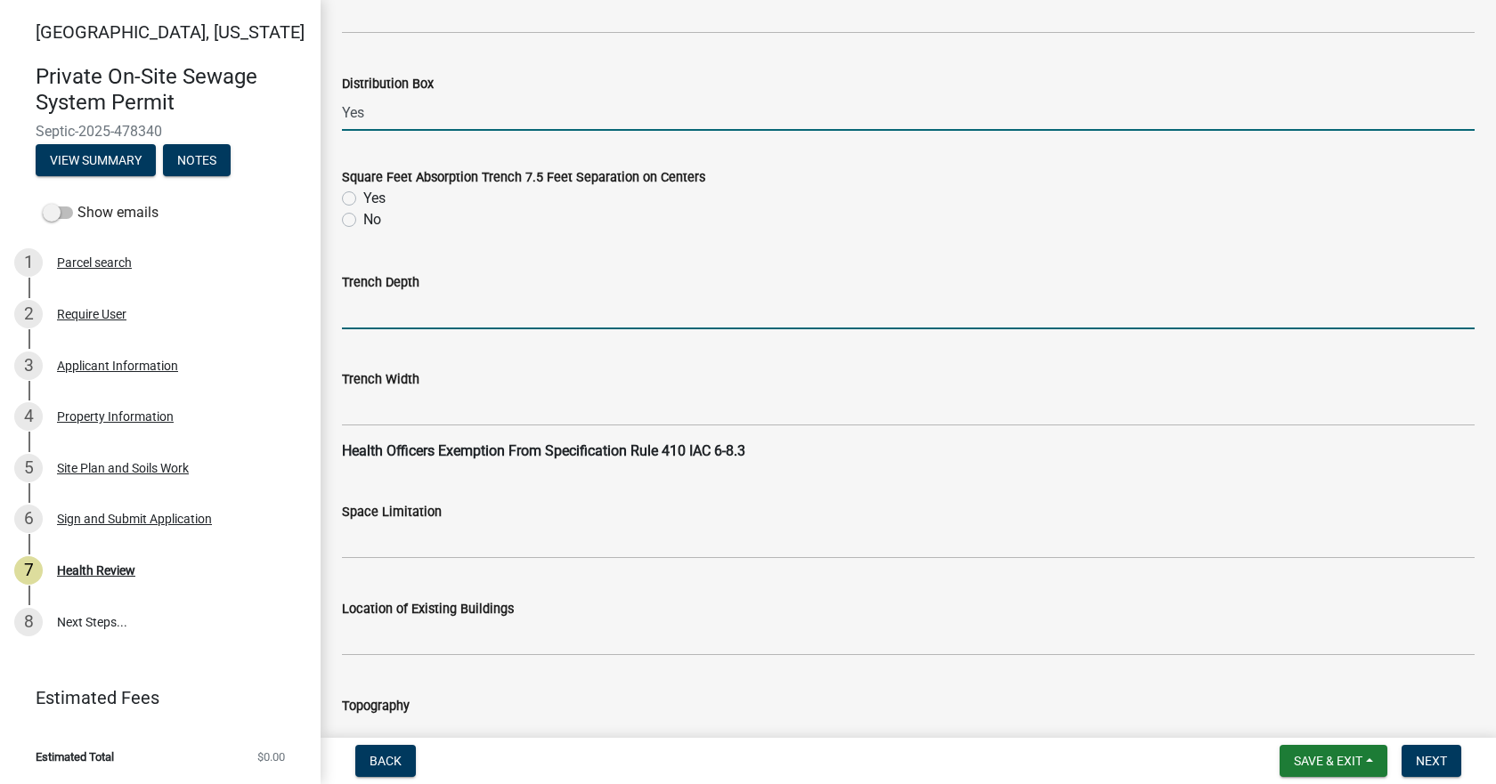
click at [389, 328] on input "Trench Depth" at bounding box center [908, 311] width 1133 height 37
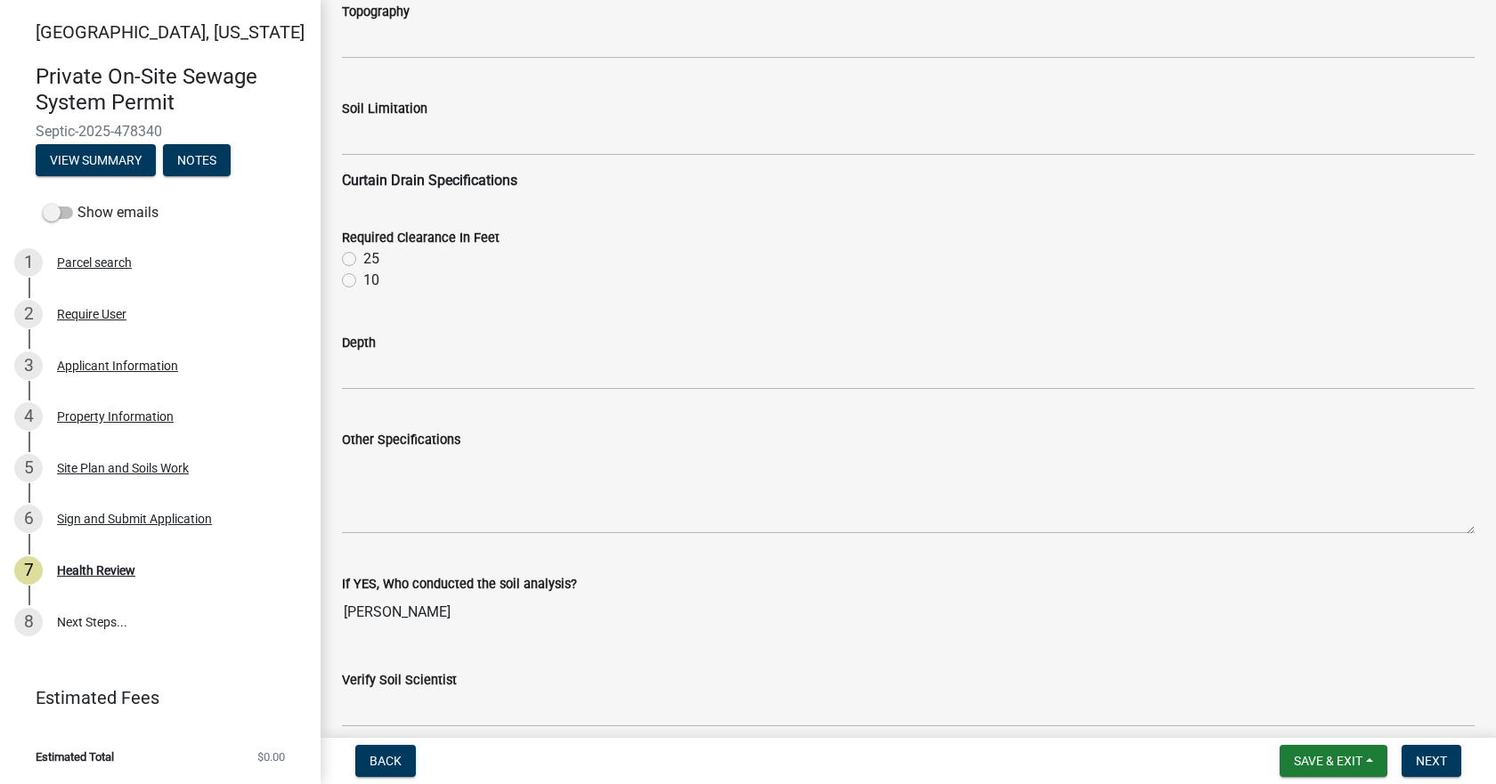
scroll to position [2404, 0]
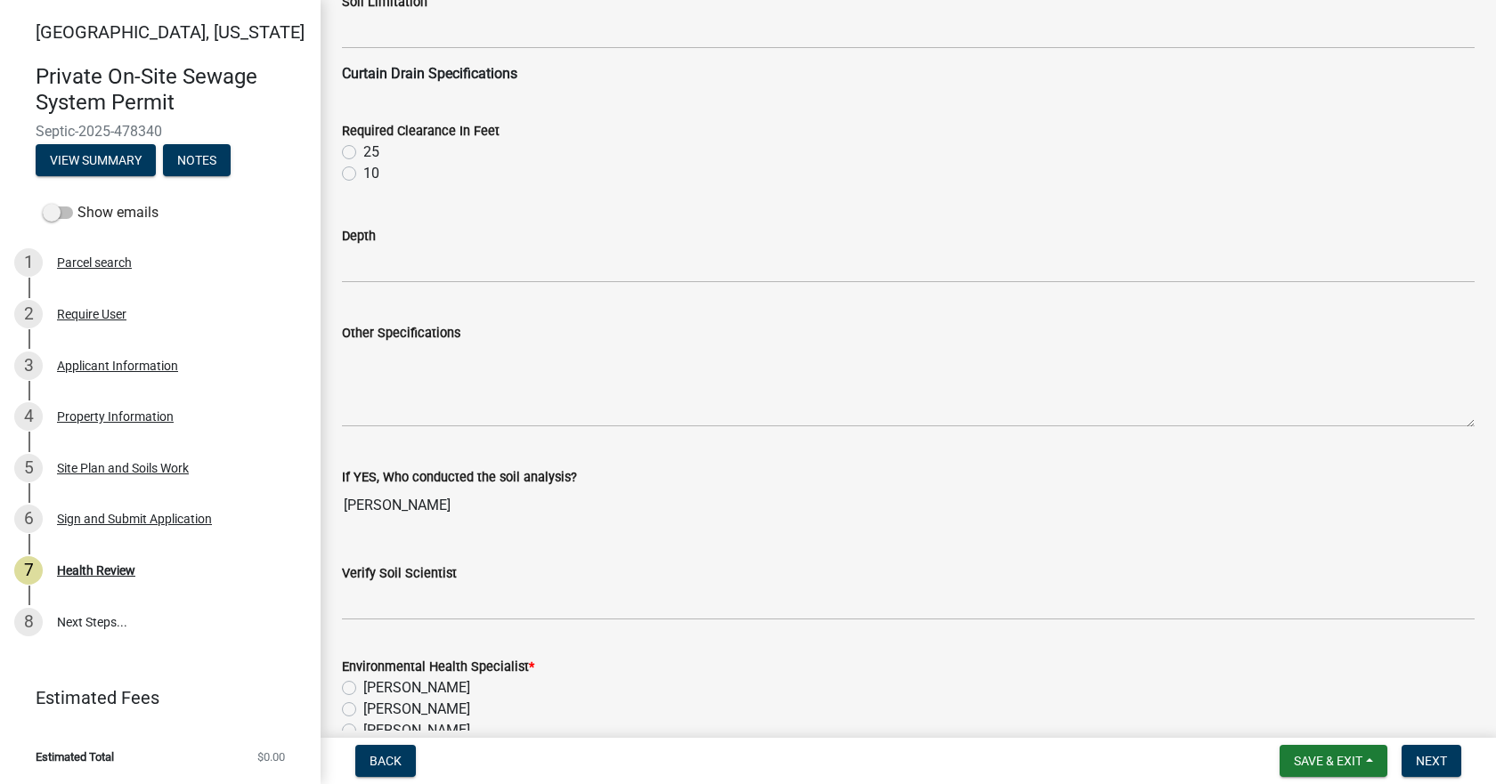
type input "4"-36""
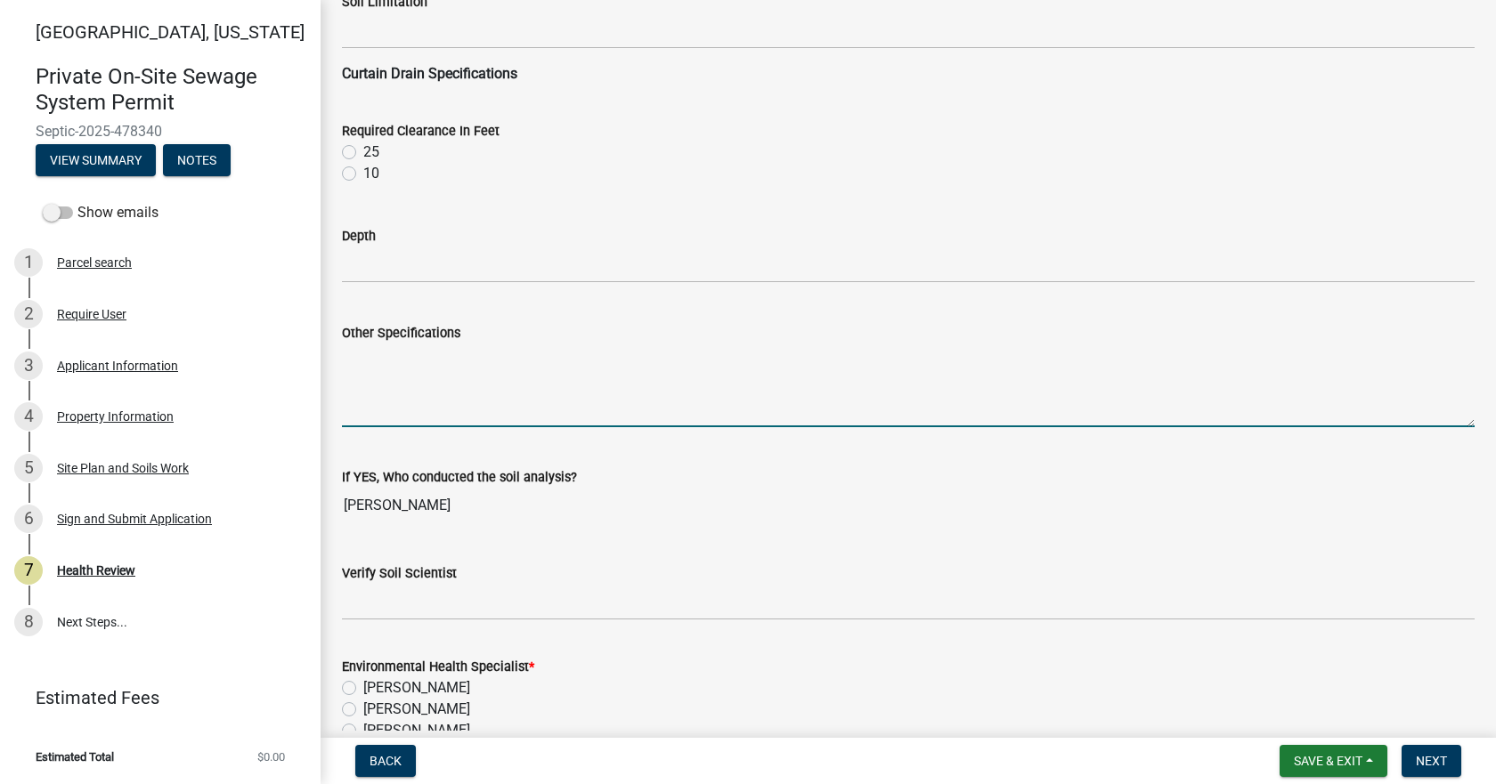
click at [455, 362] on textarea "Other Specifications" at bounding box center [908, 386] width 1133 height 84
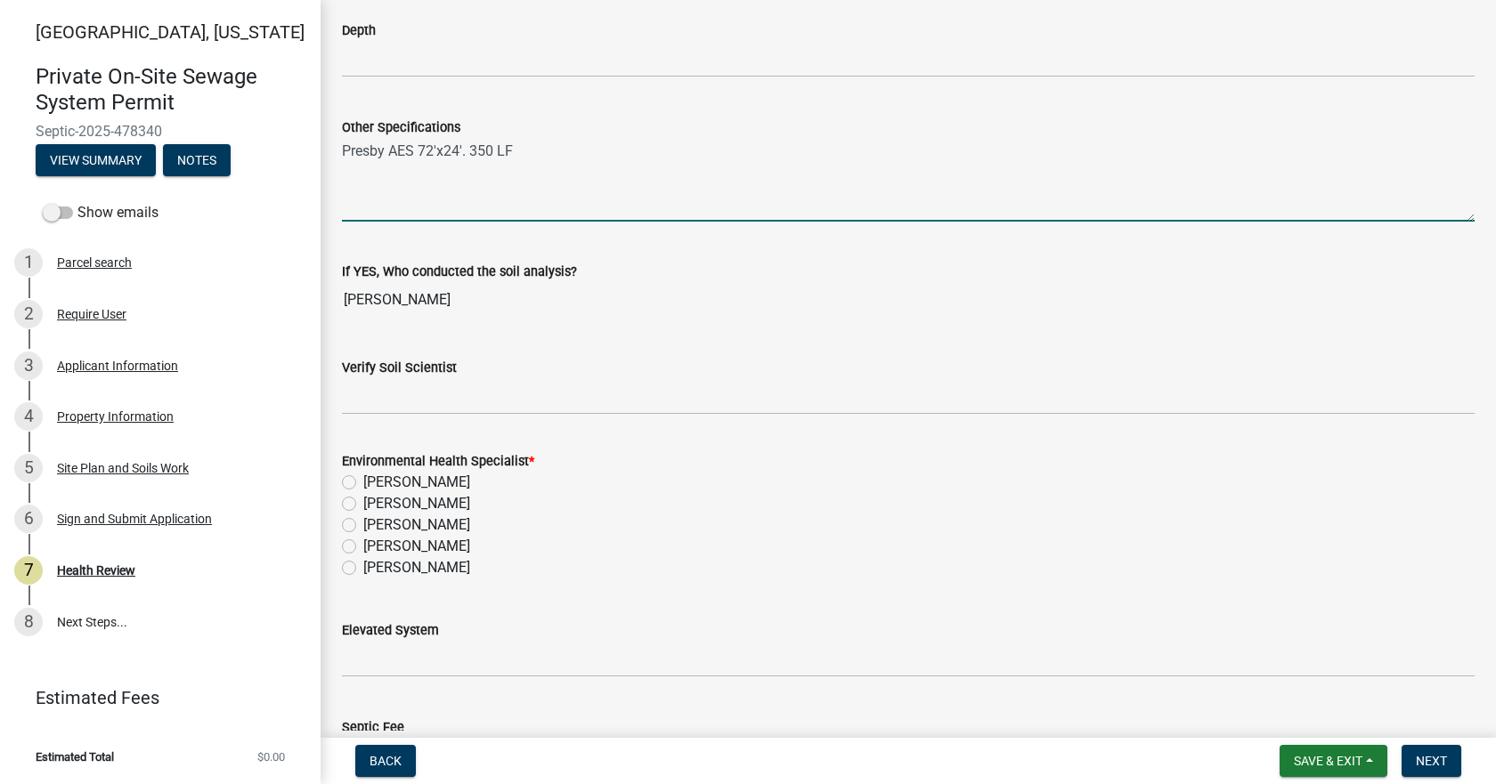
scroll to position [2671, 0]
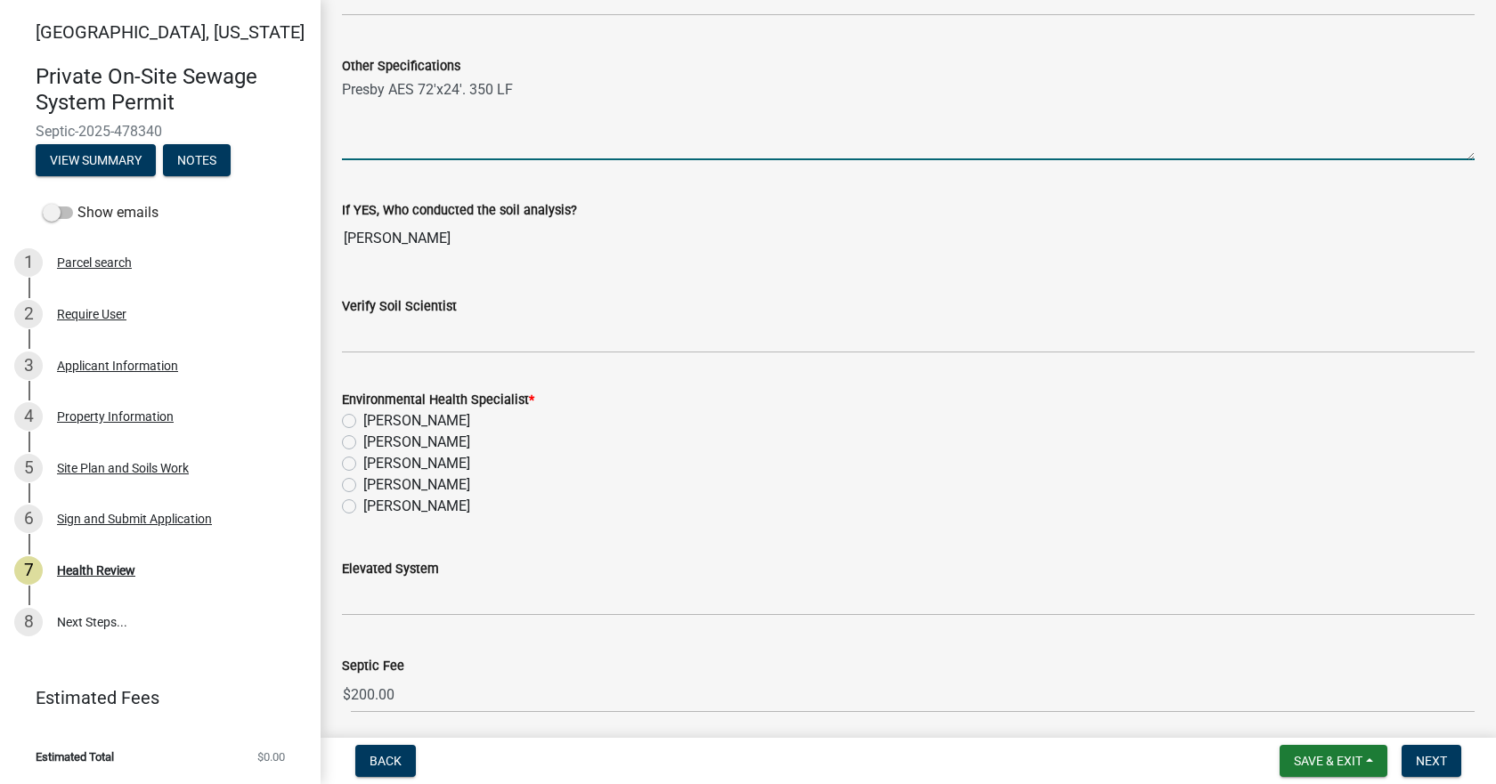
type textarea "Presby AES 72'x24'. 350 LF"
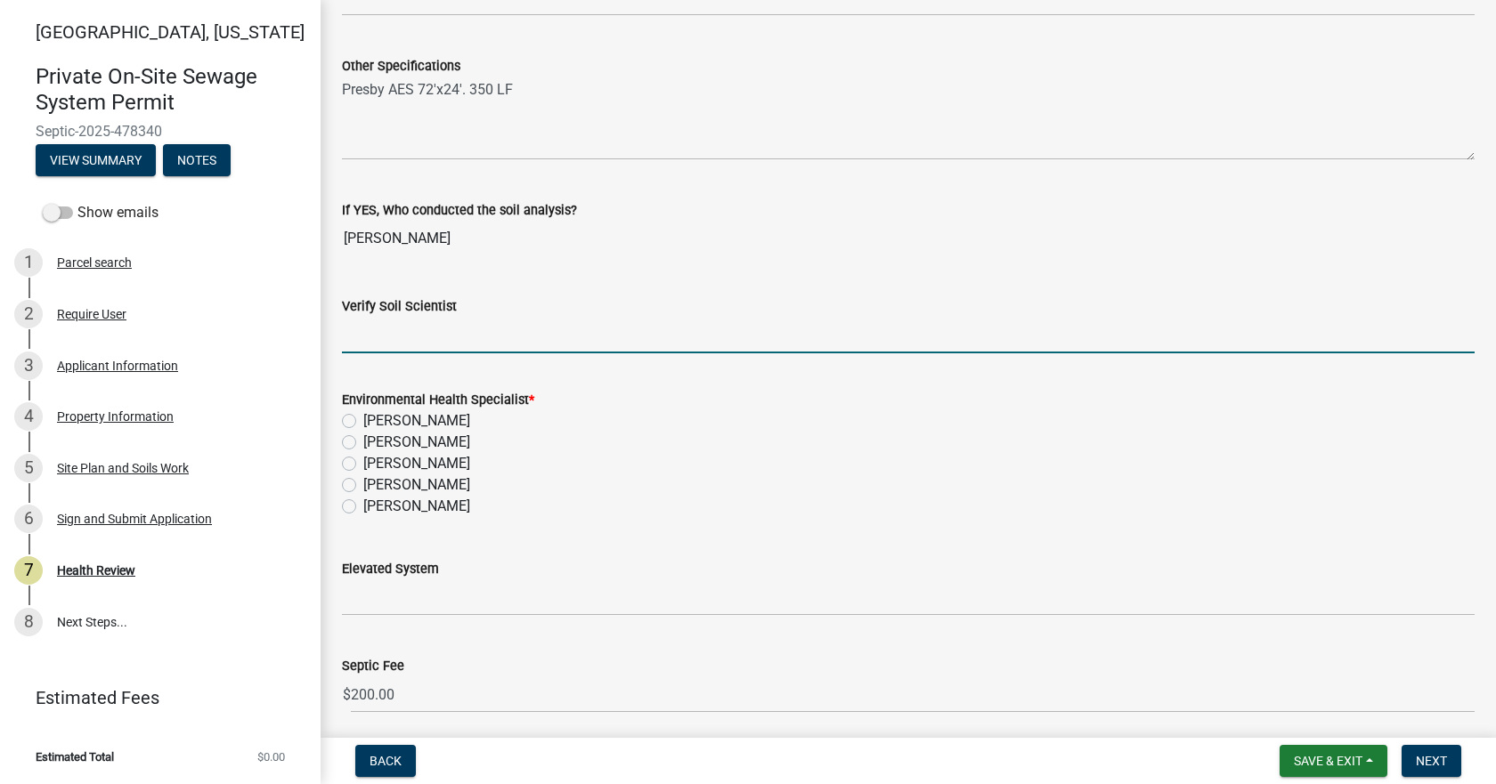
click at [378, 336] on input "Verify Soil Scientist" at bounding box center [908, 335] width 1133 height 37
type input "Yes"
click at [363, 509] on label "Kevin Amador" at bounding box center [416, 506] width 107 height 21
click at [363, 508] on input "Kevin Amador" at bounding box center [369, 502] width 12 height 12
radio input "true"
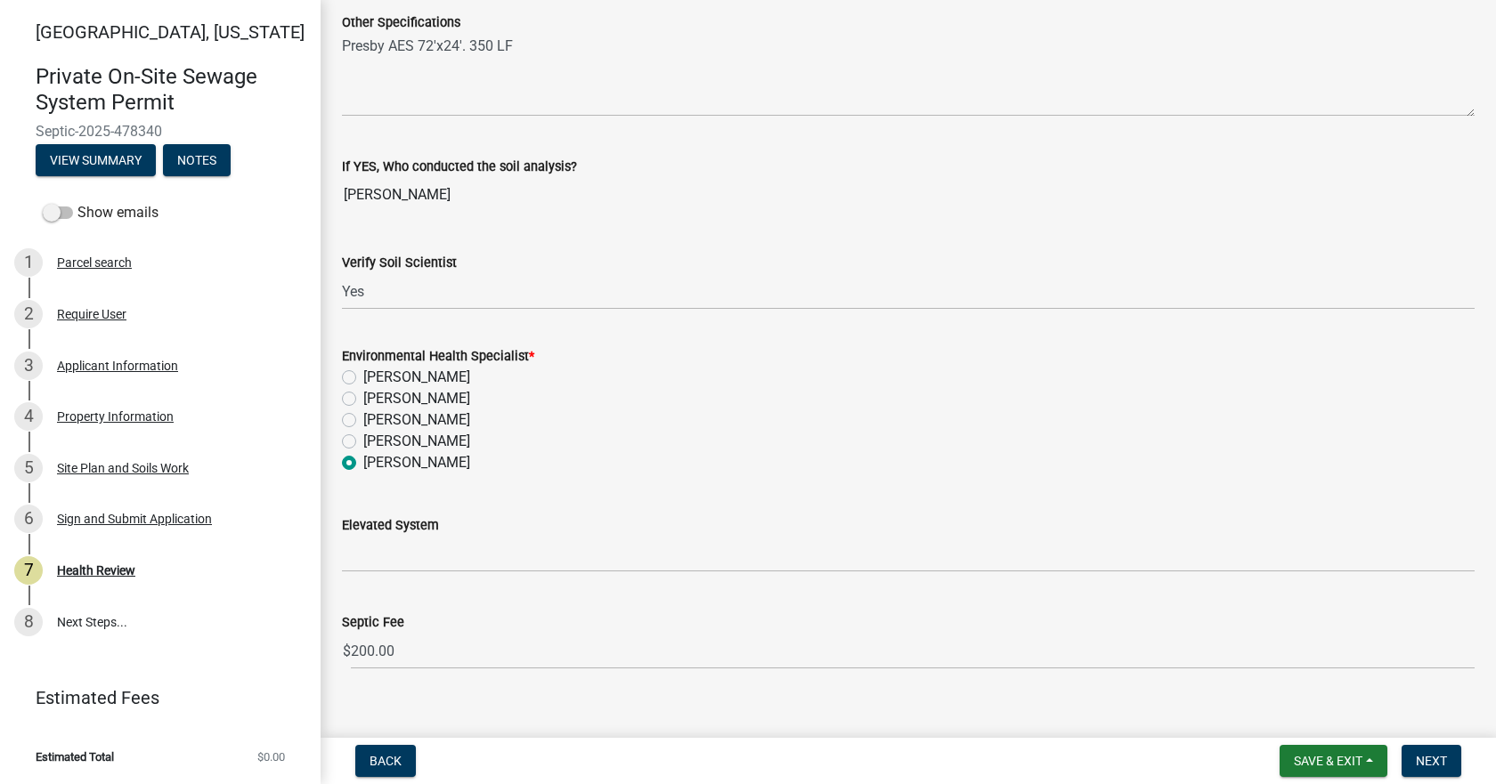
scroll to position [2739, 0]
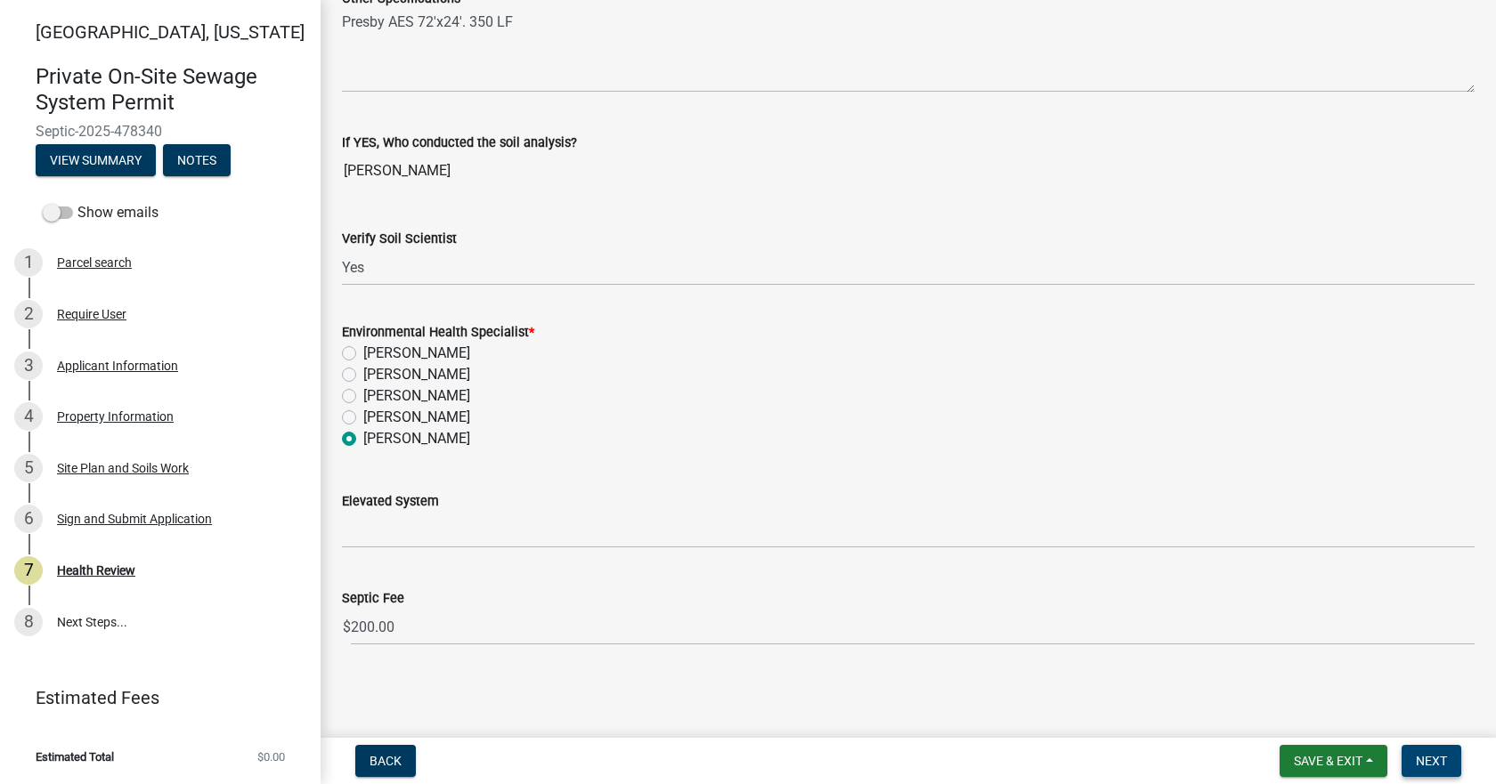
click at [1415, 762] on button "Next" at bounding box center [1432, 761] width 60 height 32
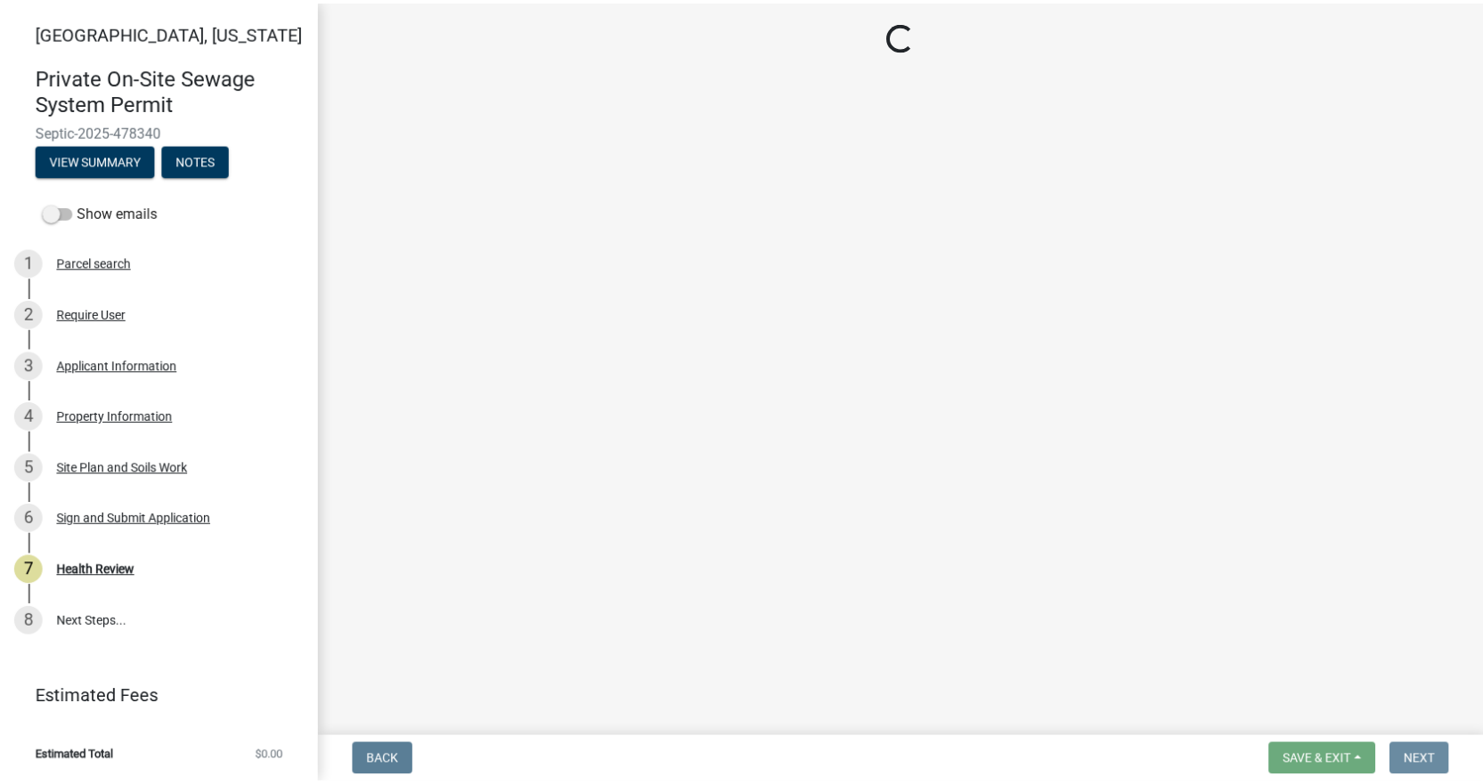
scroll to position [0, 0]
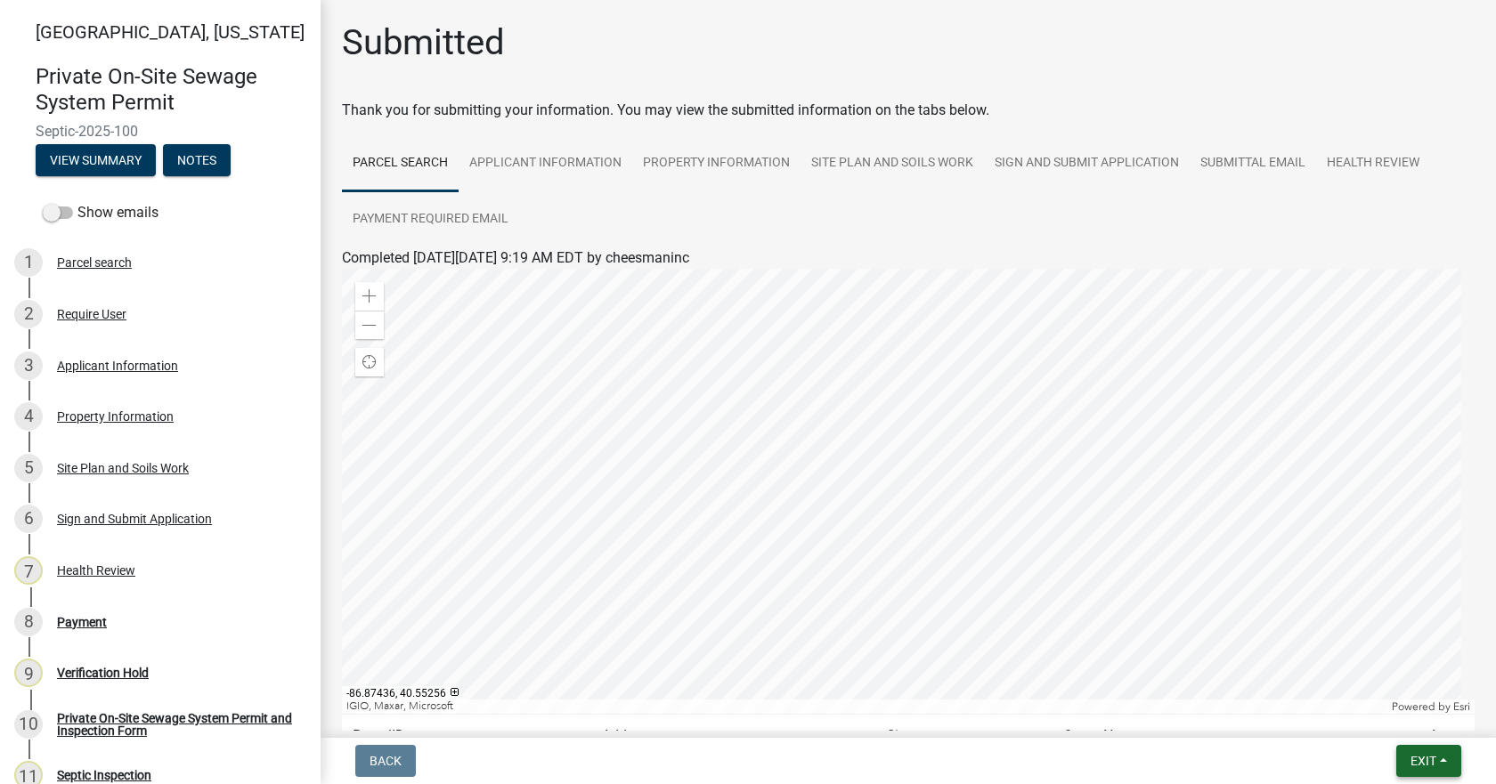
click at [1440, 753] on button "Exit" at bounding box center [1428, 761] width 65 height 32
click at [1396, 714] on button "Save & Exit" at bounding box center [1390, 715] width 142 height 43
